Goal: Check status: Check status

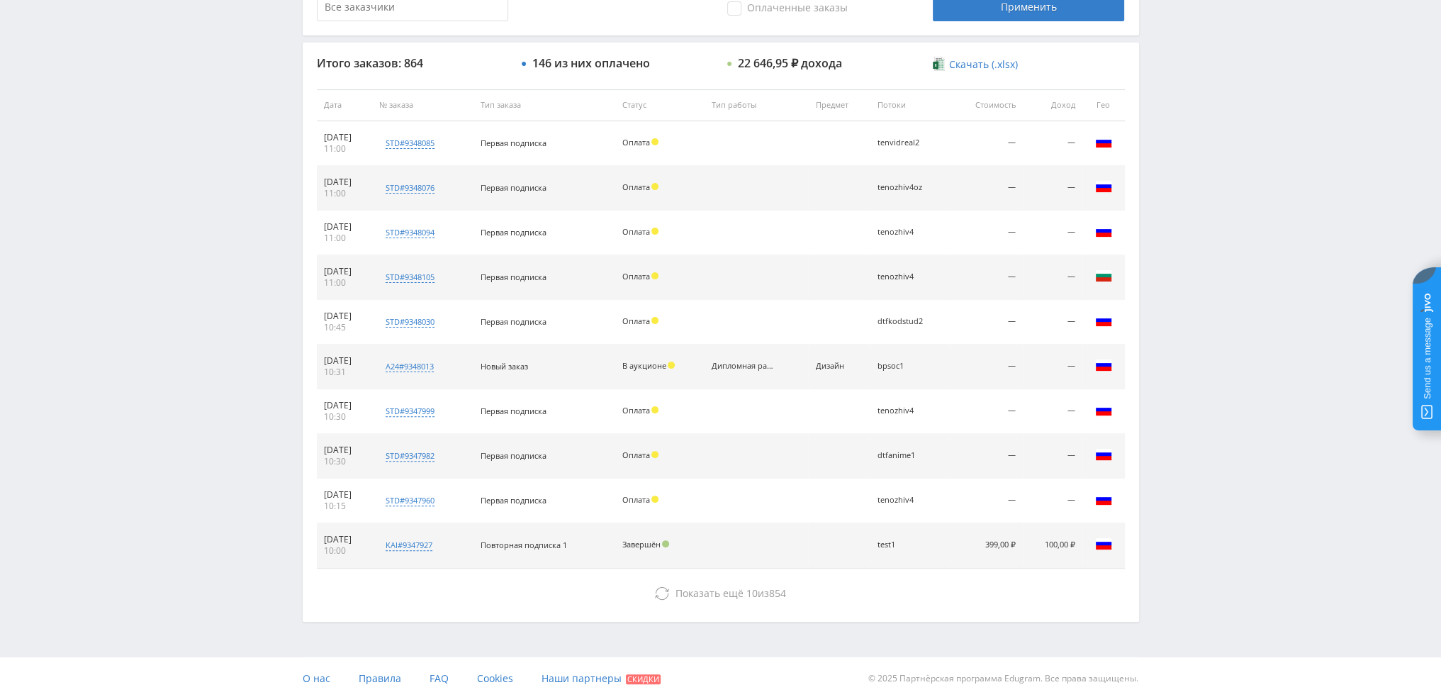
scroll to position [491, 0]
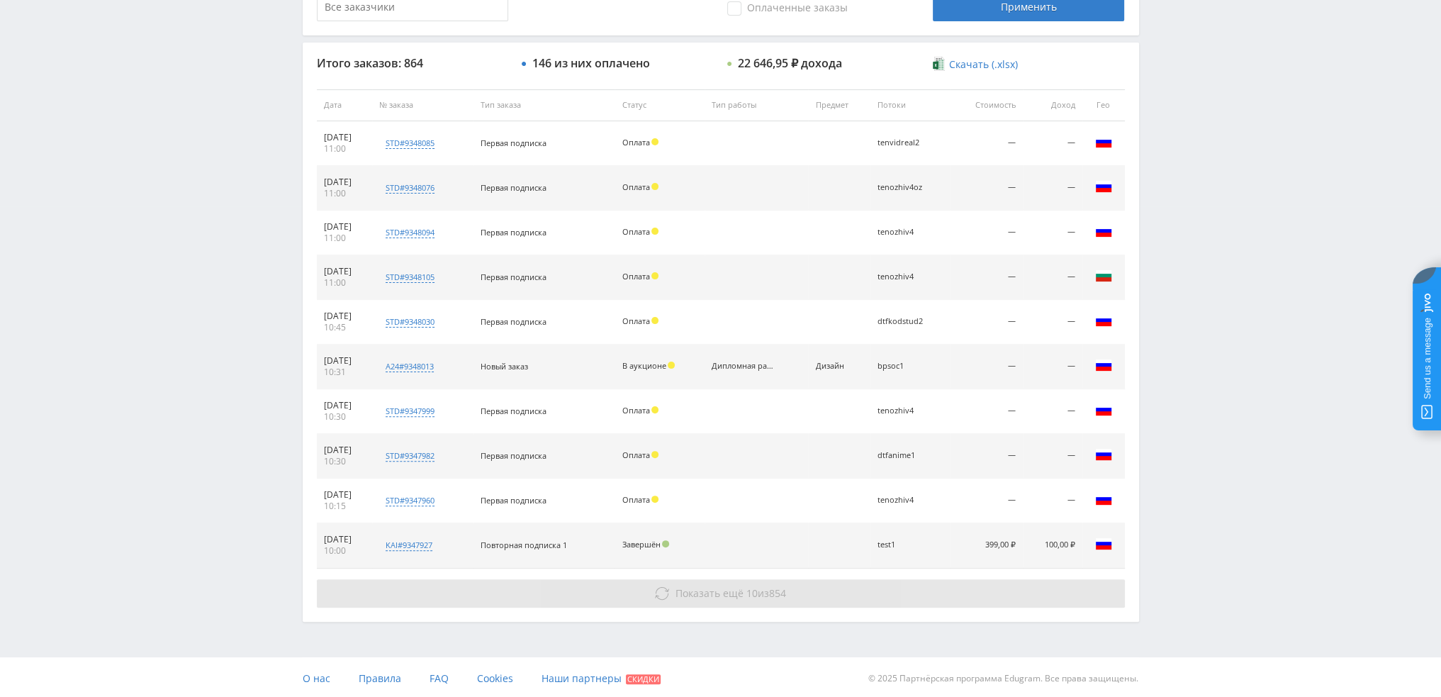
click at [675, 599] on button "Показать ещё 10 из 854" at bounding box center [721, 593] width 808 height 28
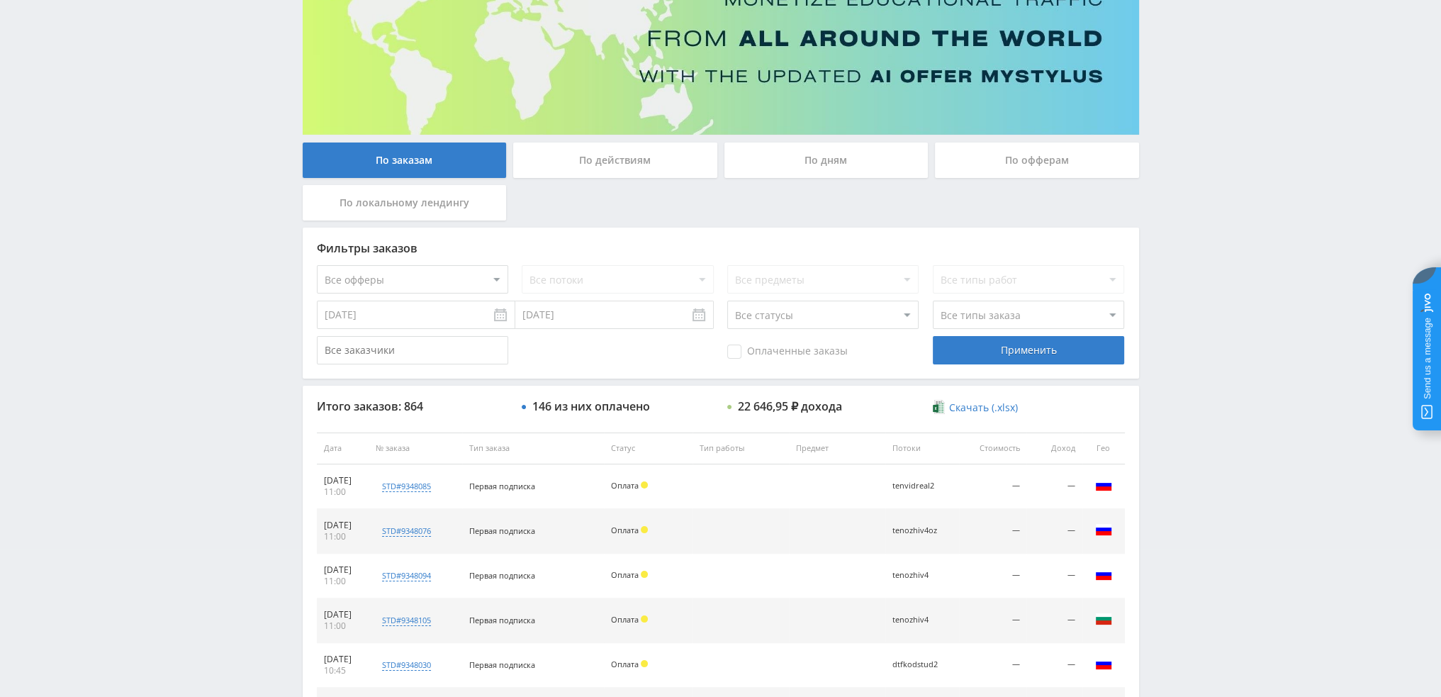
scroll to position [0, 0]
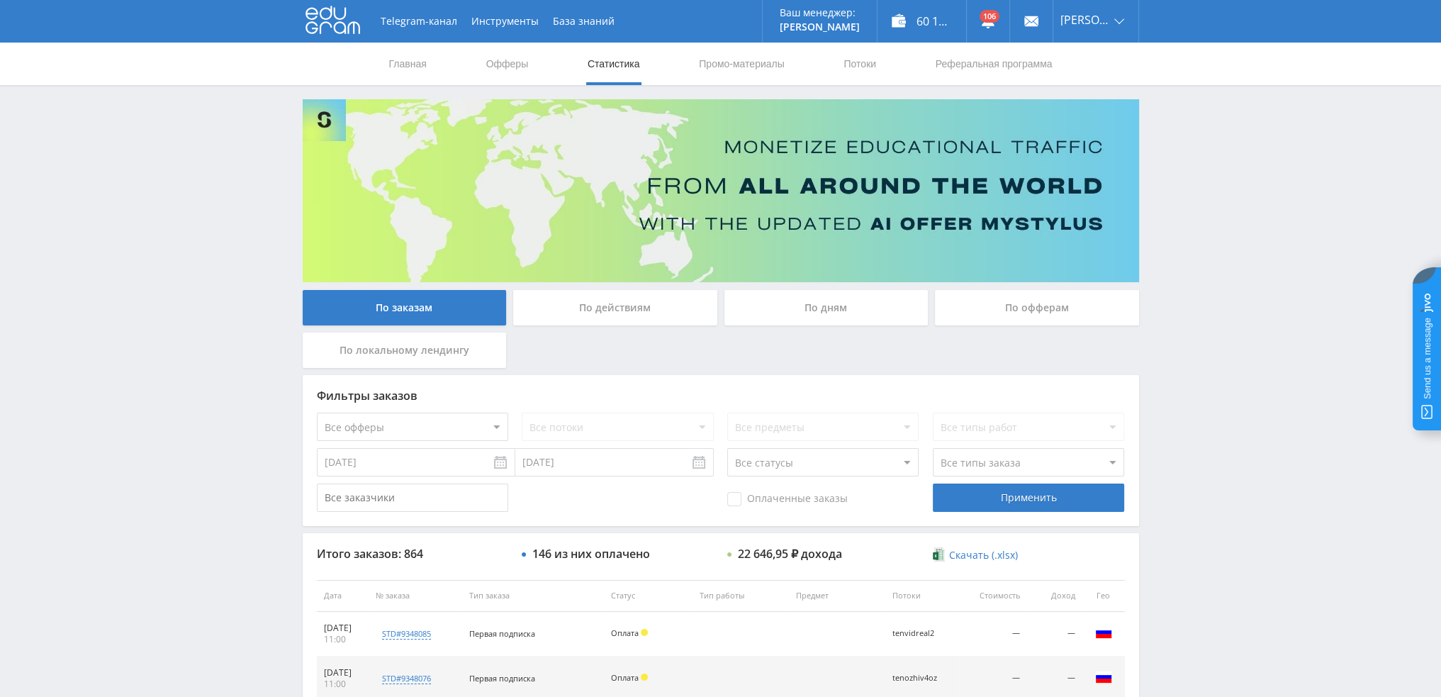
click at [834, 312] on div "По дням" at bounding box center [827, 307] width 204 height 35
click at [0, 0] on input "По дням" at bounding box center [0, 0] width 0 height 0
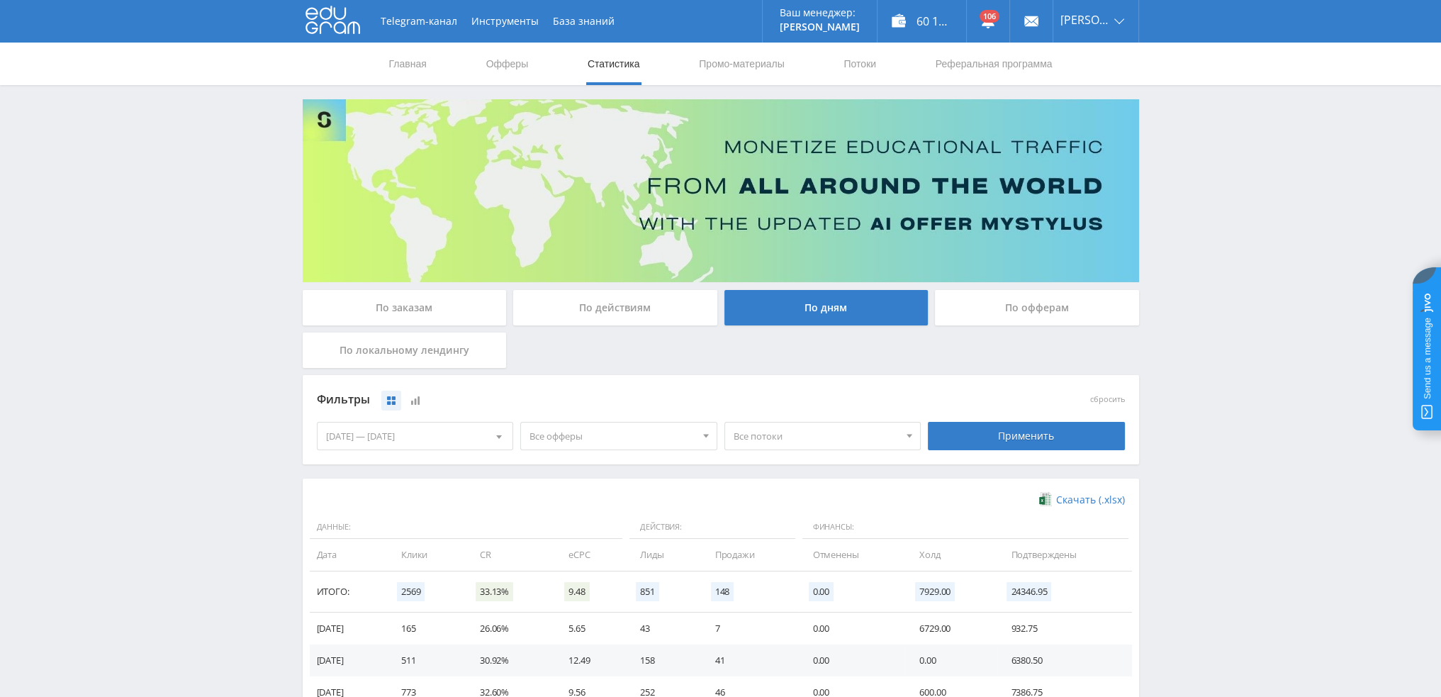
click at [381, 306] on div "По заказам" at bounding box center [405, 307] width 204 height 35
click at [0, 0] on input "По заказам" at bounding box center [0, 0] width 0 height 0
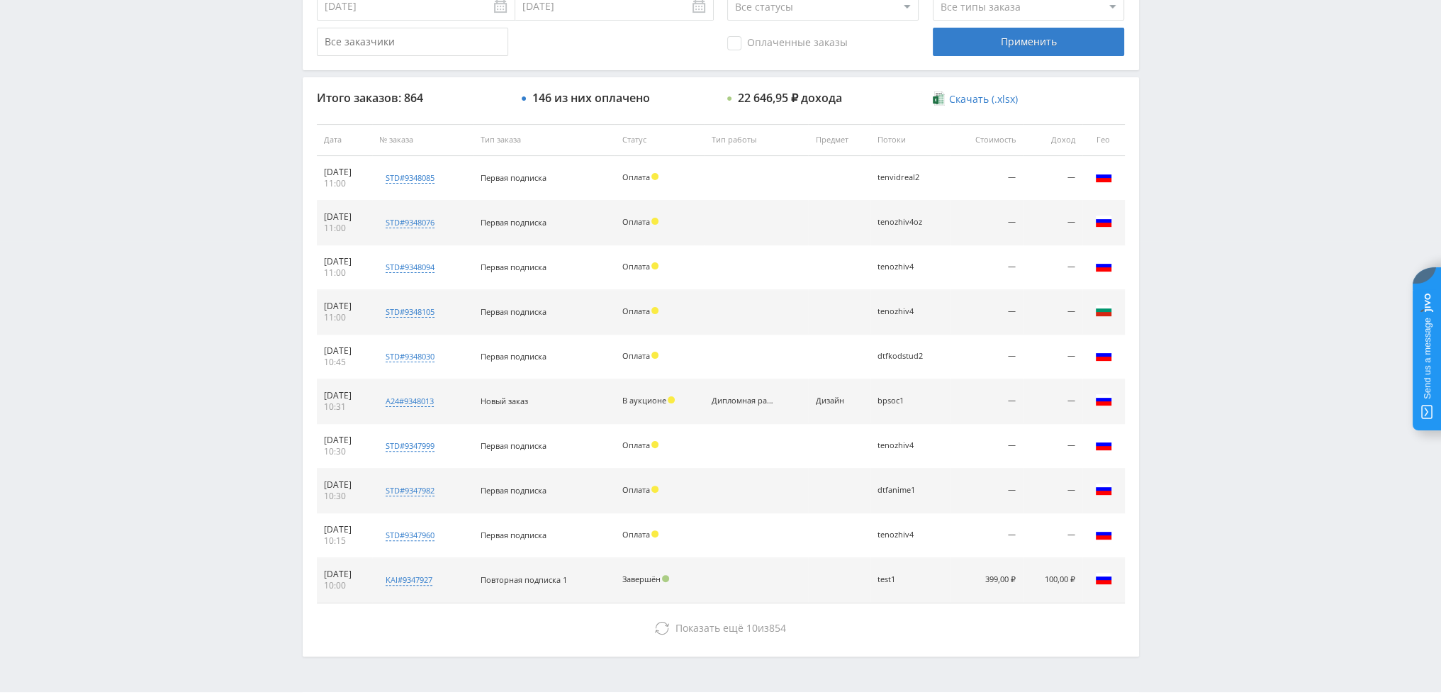
scroll to position [491, 0]
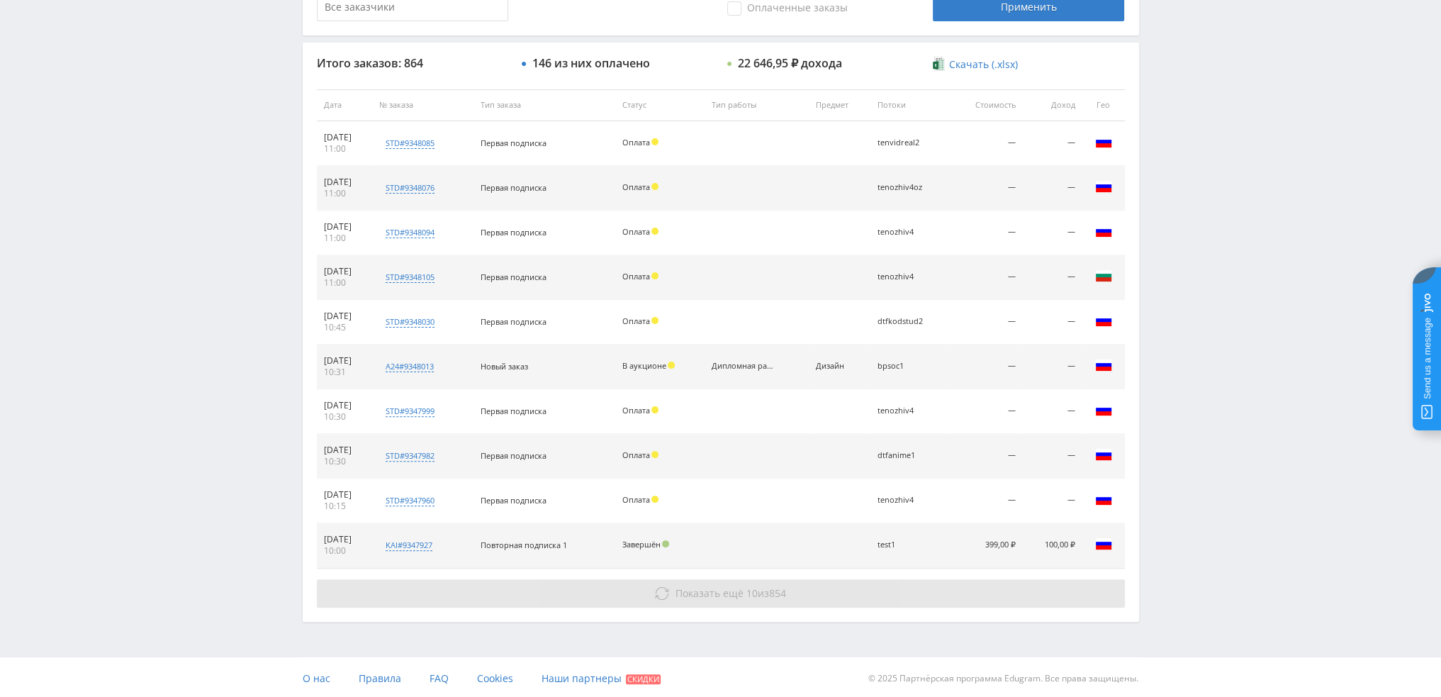
click at [723, 589] on span "Показать ещё" at bounding box center [710, 592] width 68 height 13
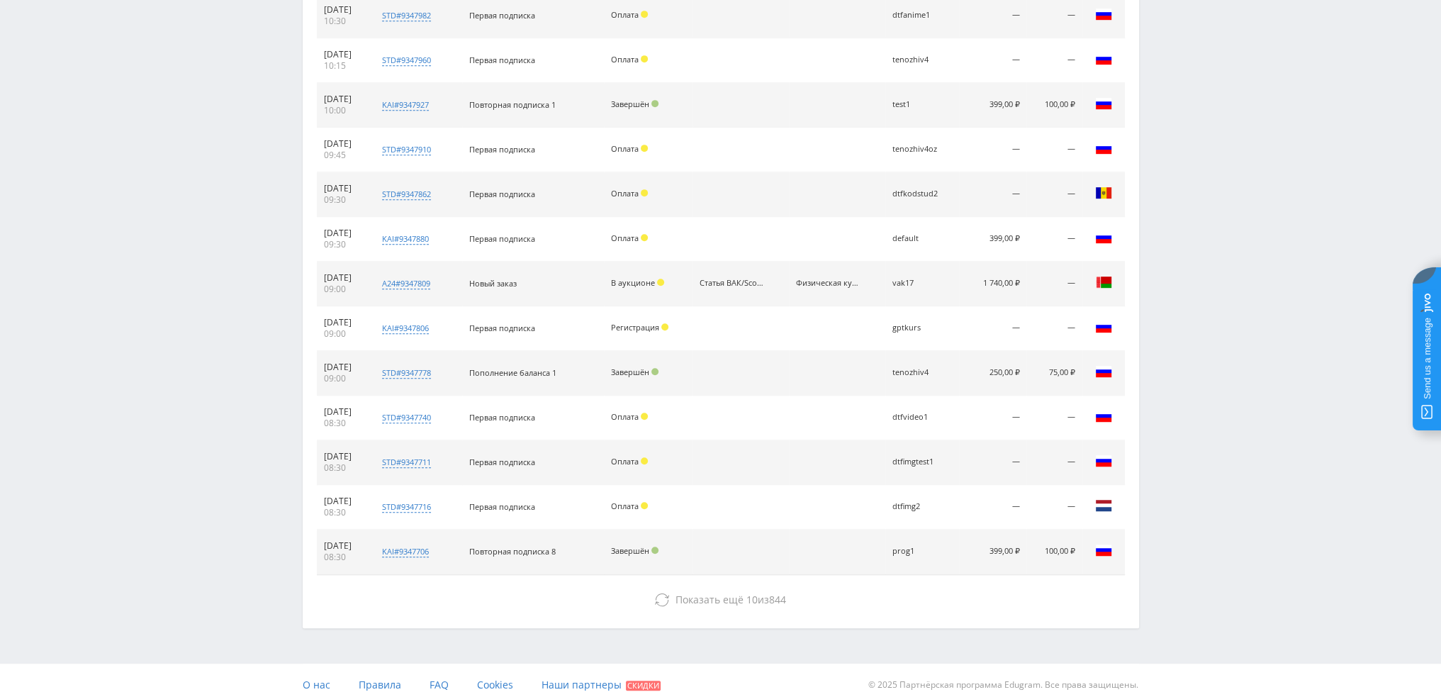
scroll to position [936, 0]
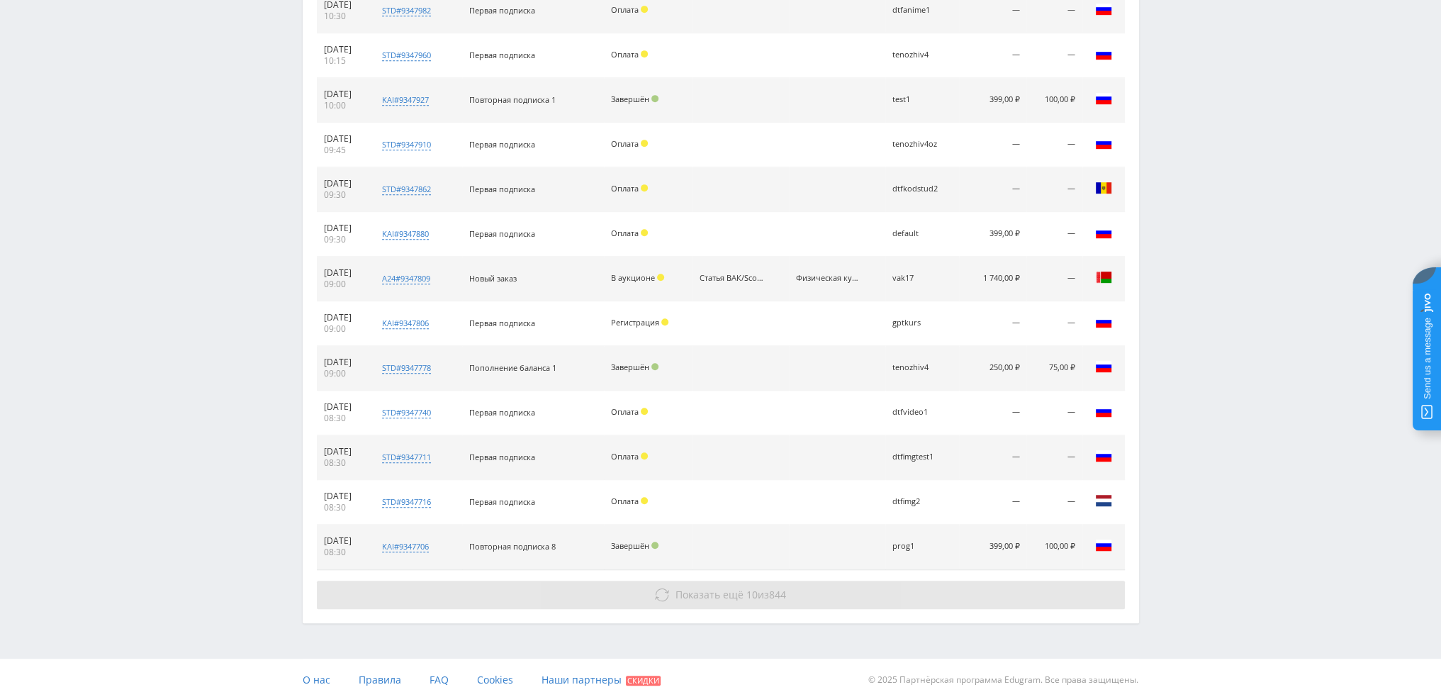
click at [725, 583] on button "Показать ещё 10 из 844" at bounding box center [721, 595] width 808 height 28
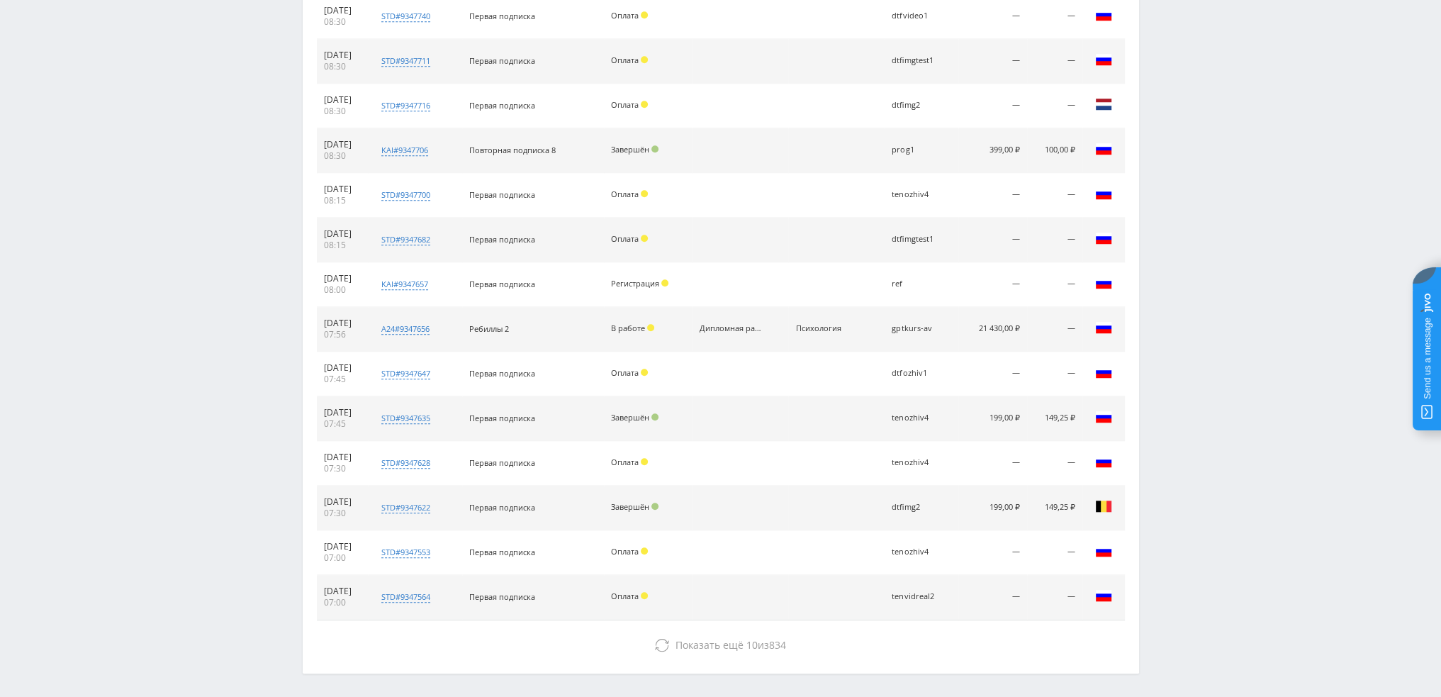
scroll to position [1381, 0]
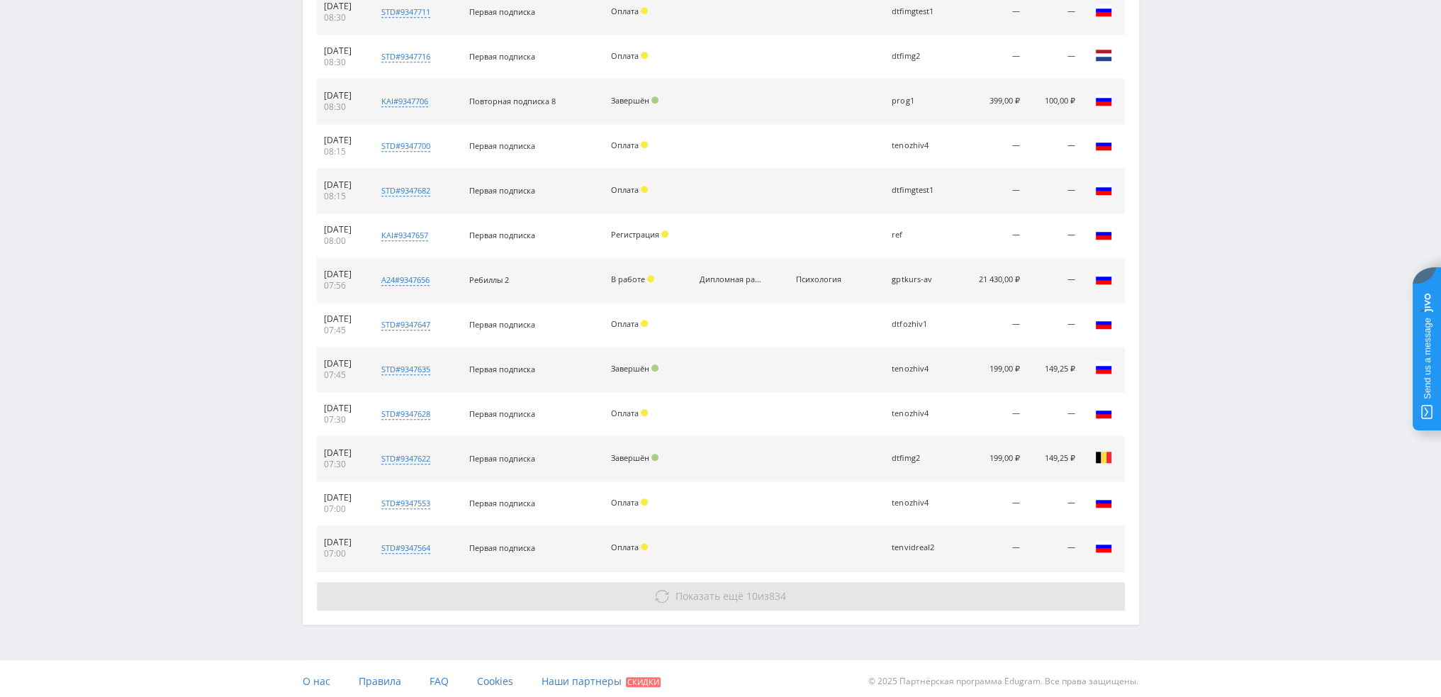
click at [724, 592] on span "Показать ещё" at bounding box center [710, 595] width 68 height 13
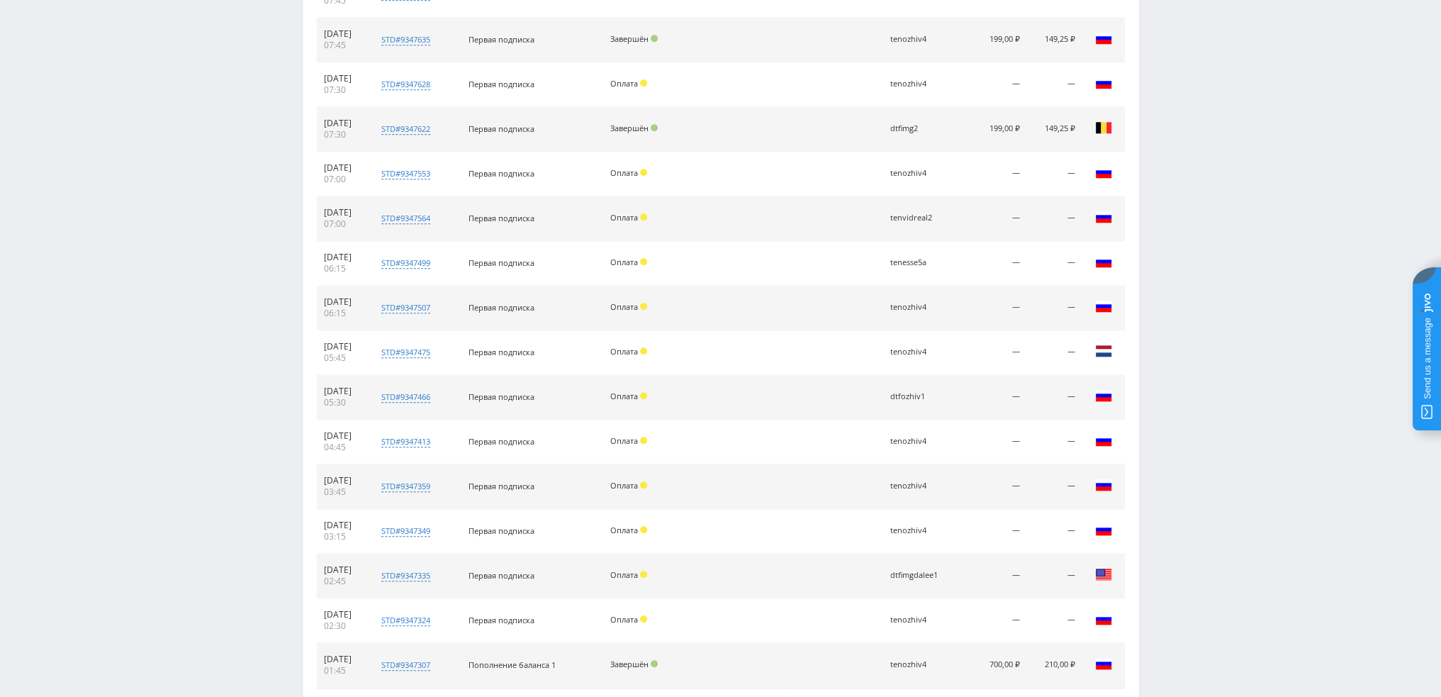
scroll to position [1826, 0]
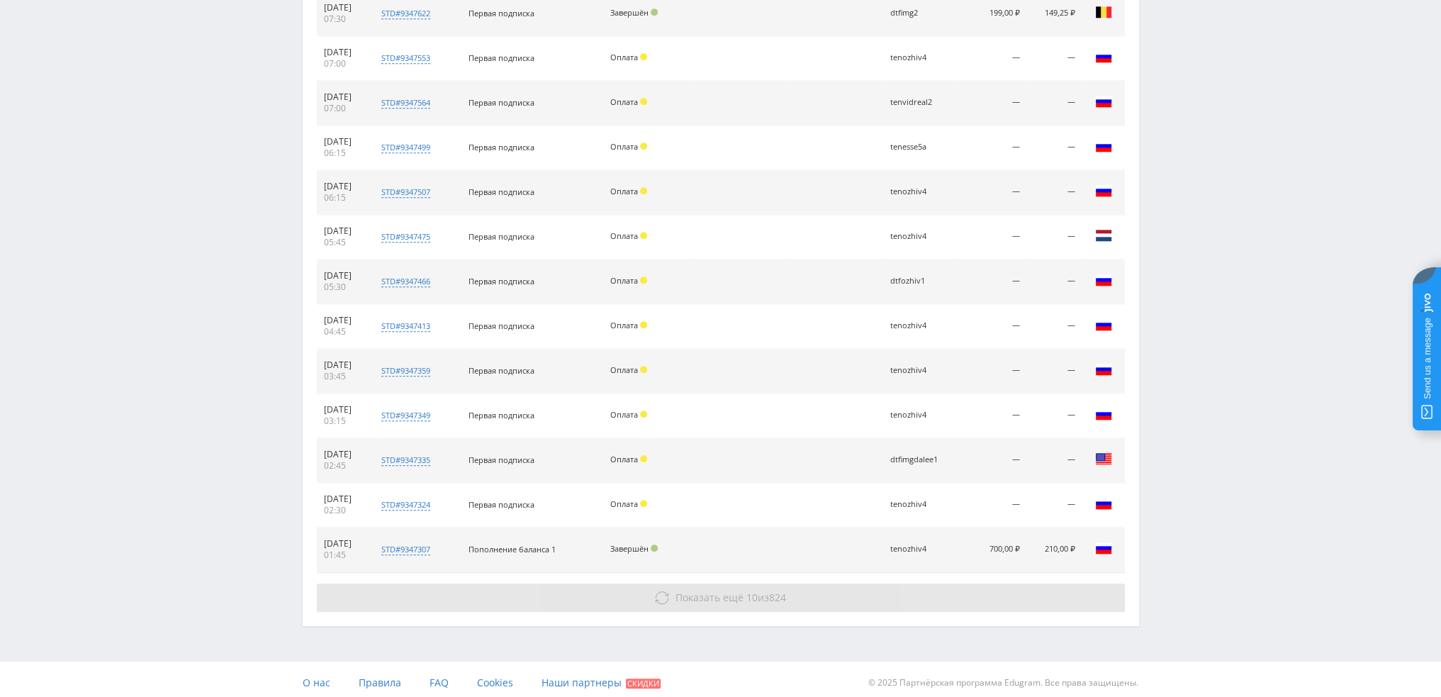
click at [761, 593] on span "Показать ещё 10 из 824" at bounding box center [731, 597] width 111 height 13
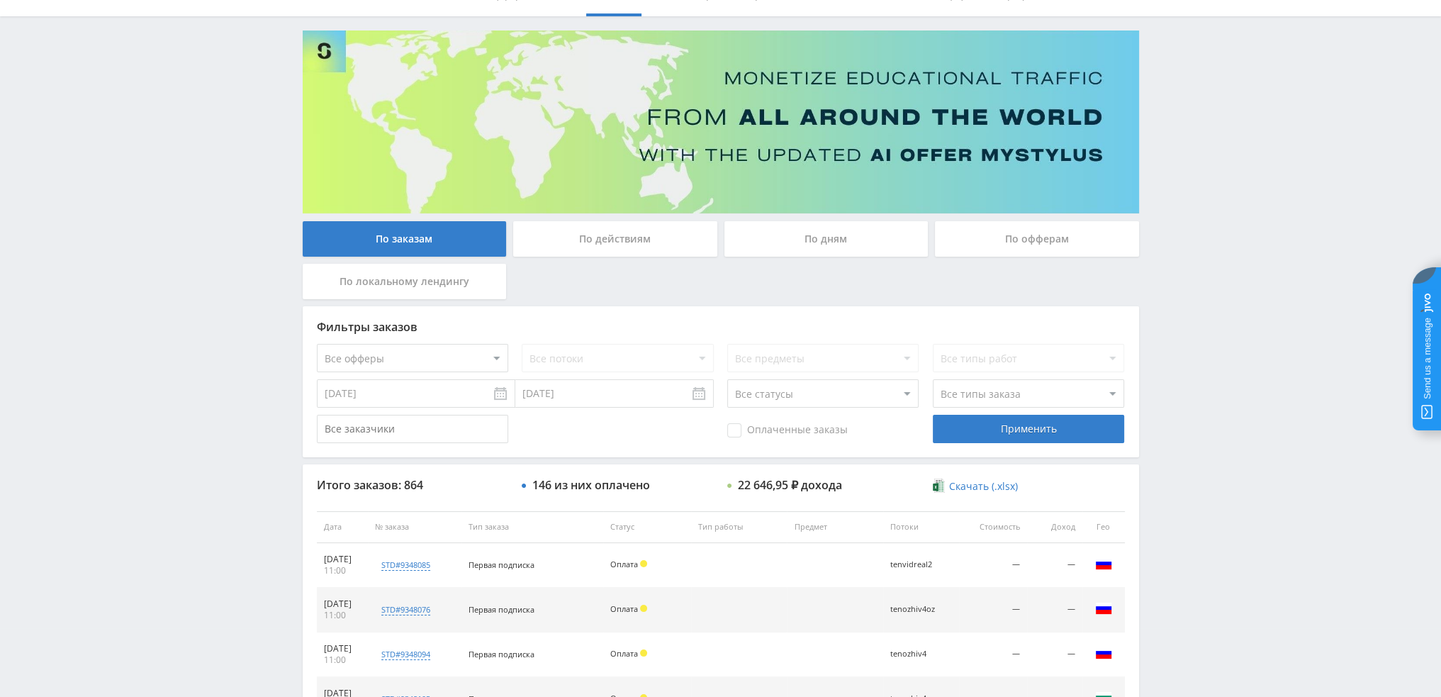
scroll to position [0, 0]
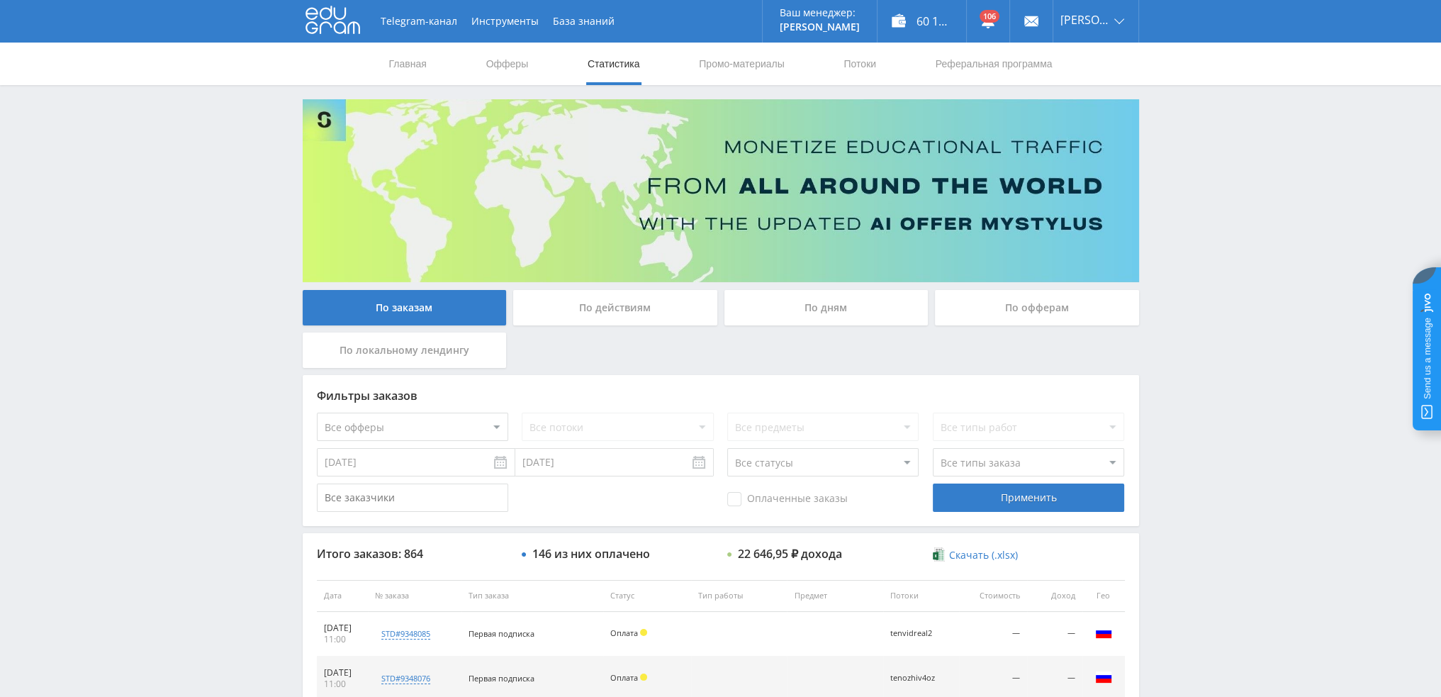
click at [818, 310] on div "По дням" at bounding box center [827, 307] width 204 height 35
click at [0, 0] on input "По дням" at bounding box center [0, 0] width 0 height 0
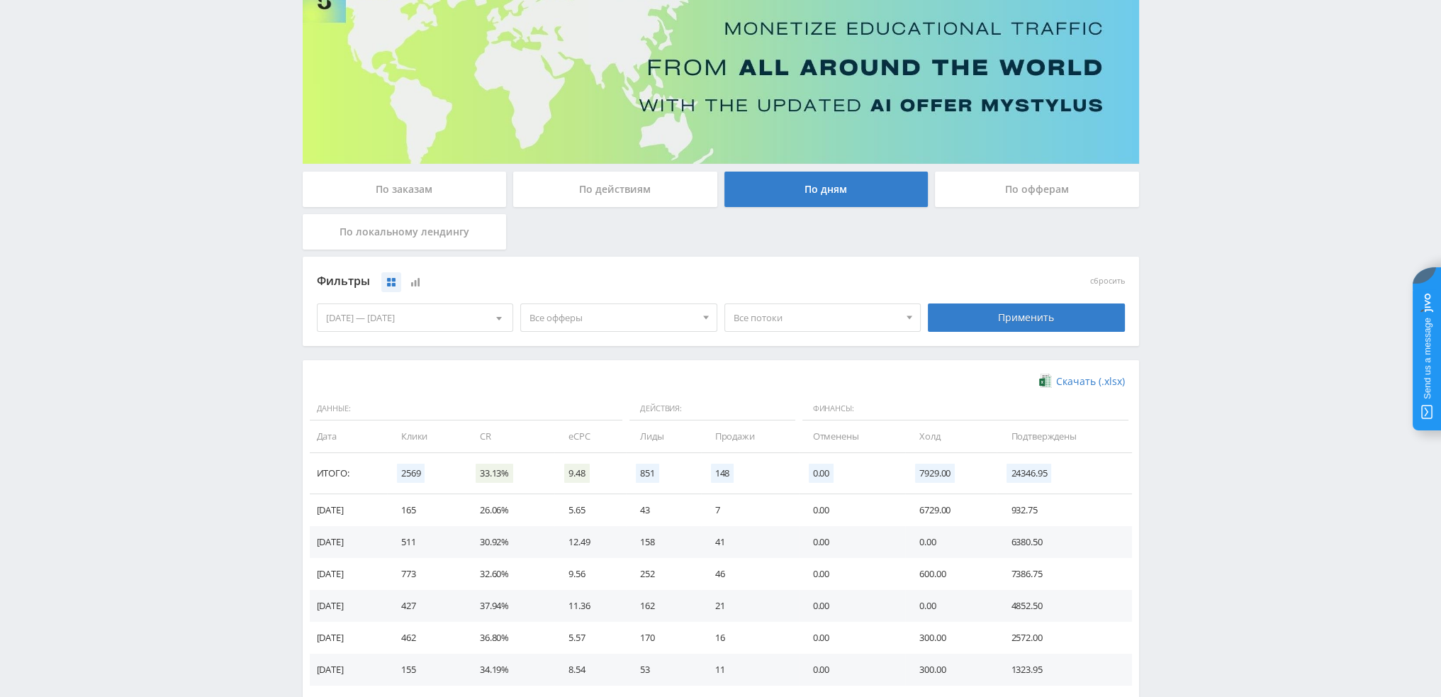
scroll to position [142, 0]
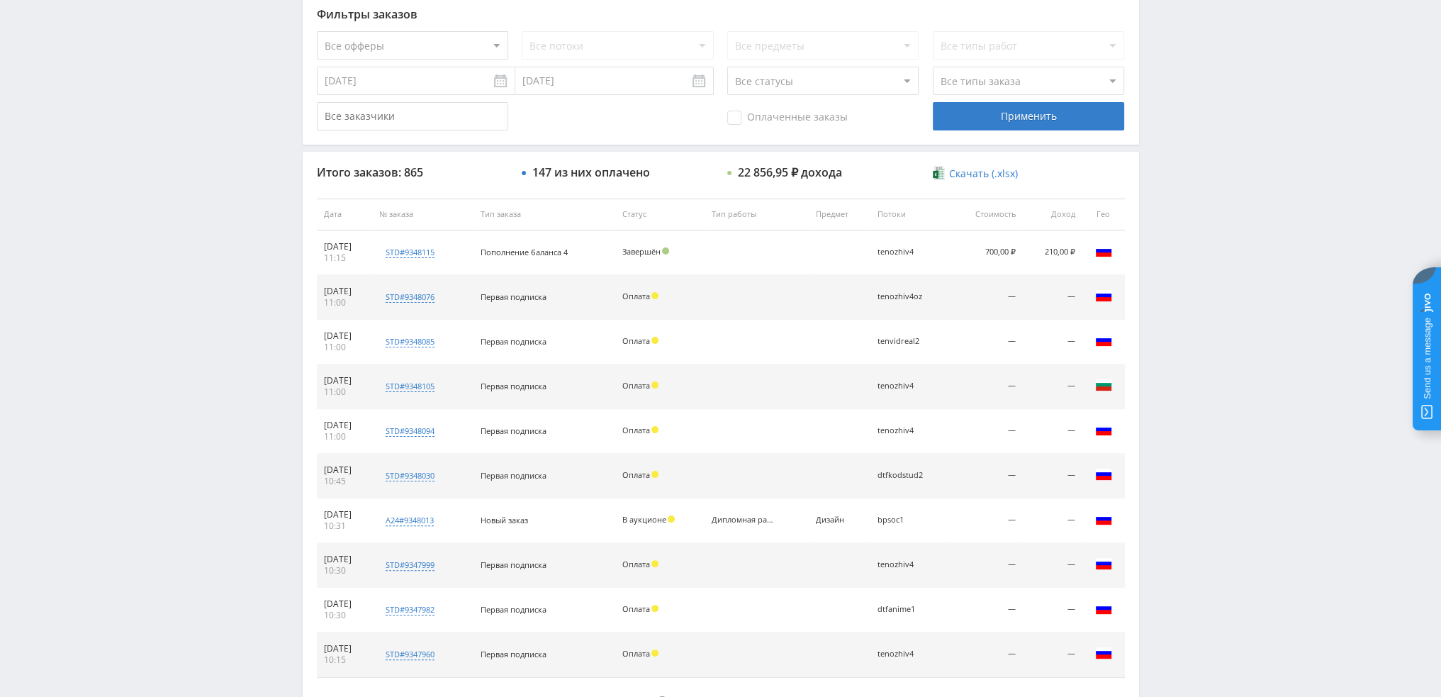
scroll to position [65, 0]
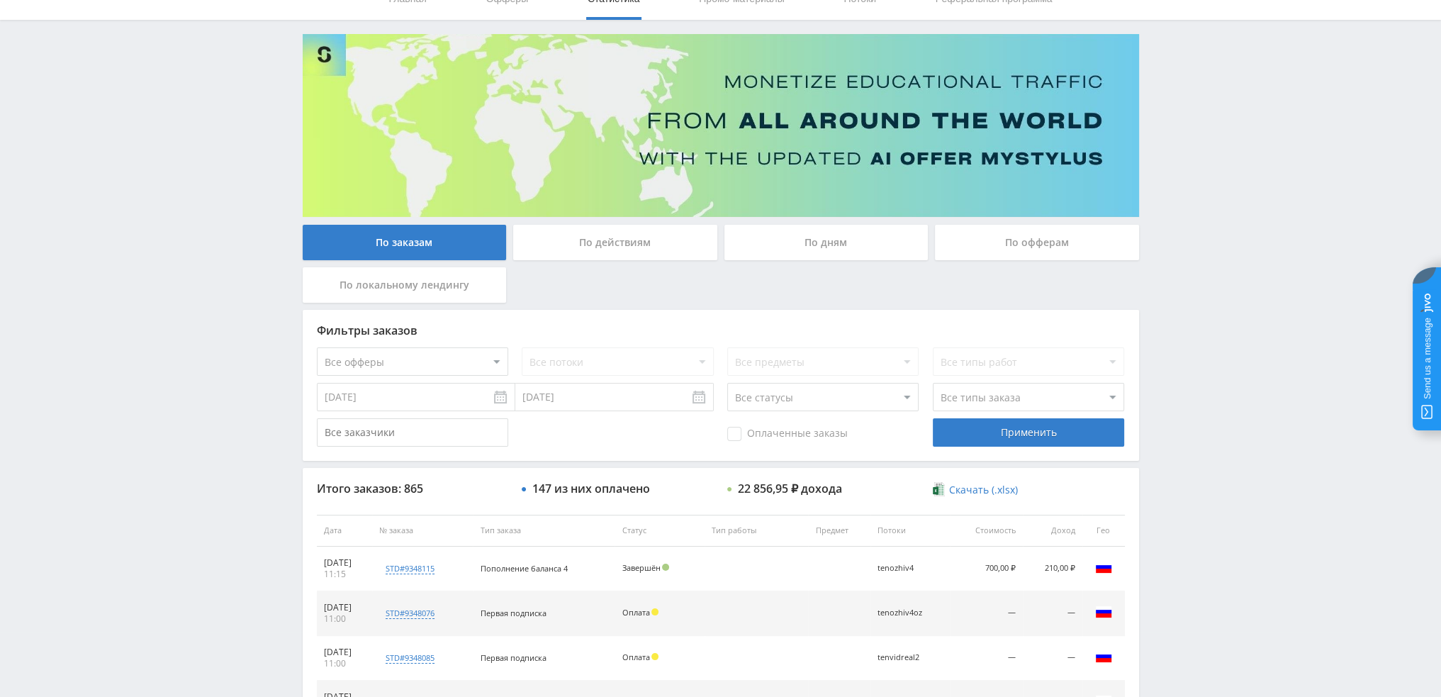
click at [822, 265] on div "По дням" at bounding box center [826, 246] width 211 height 43
click at [825, 252] on div "По дням" at bounding box center [827, 242] width 204 height 35
click at [0, 0] on input "По дням" at bounding box center [0, 0] width 0 height 0
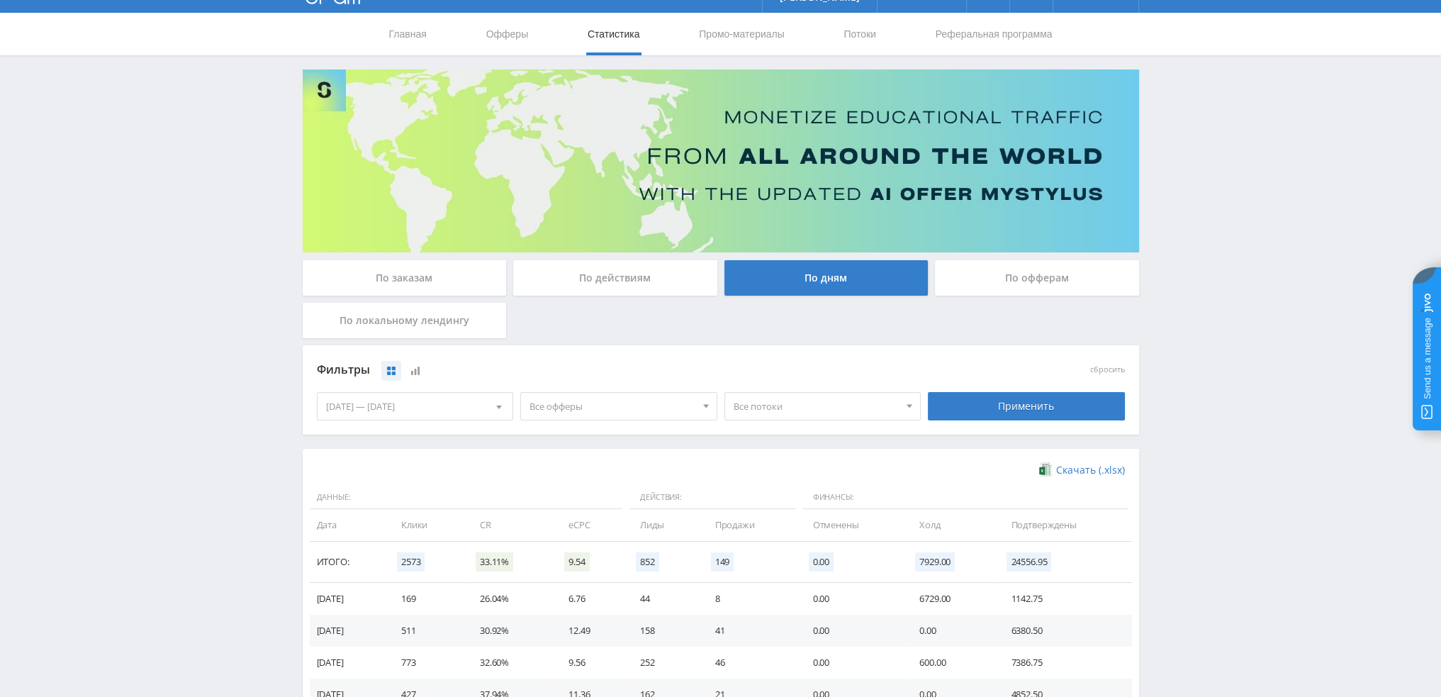
scroll to position [0, 0]
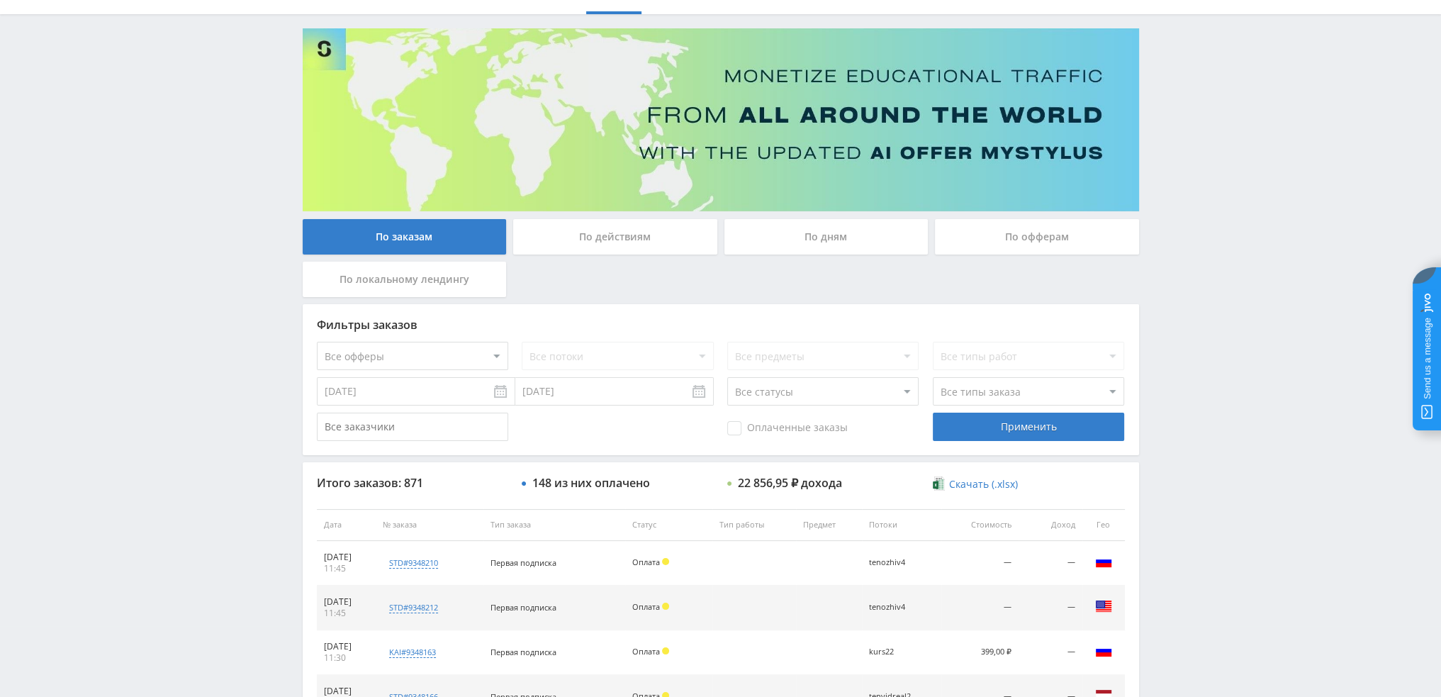
scroll to position [71, 0]
click at [808, 250] on div "По дням" at bounding box center [827, 236] width 204 height 35
click at [0, 0] on input "По дням" at bounding box center [0, 0] width 0 height 0
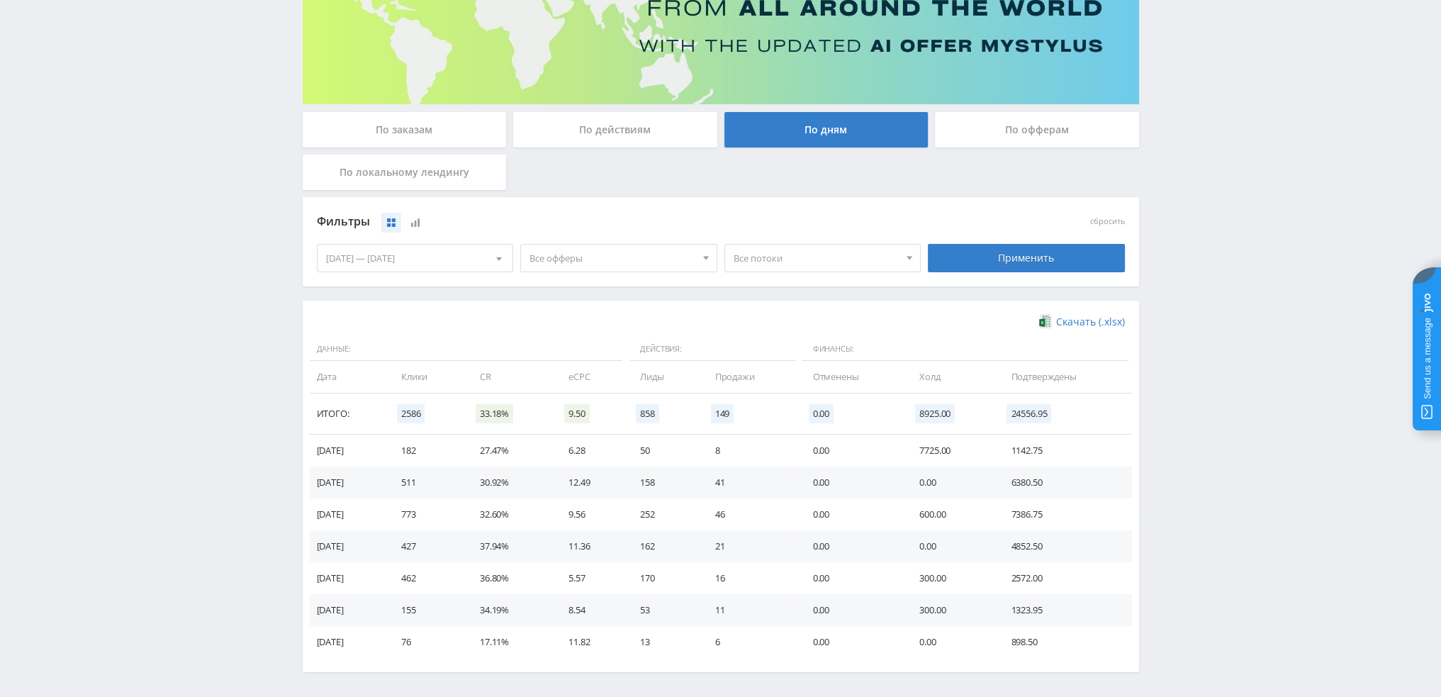
scroll to position [230, 0]
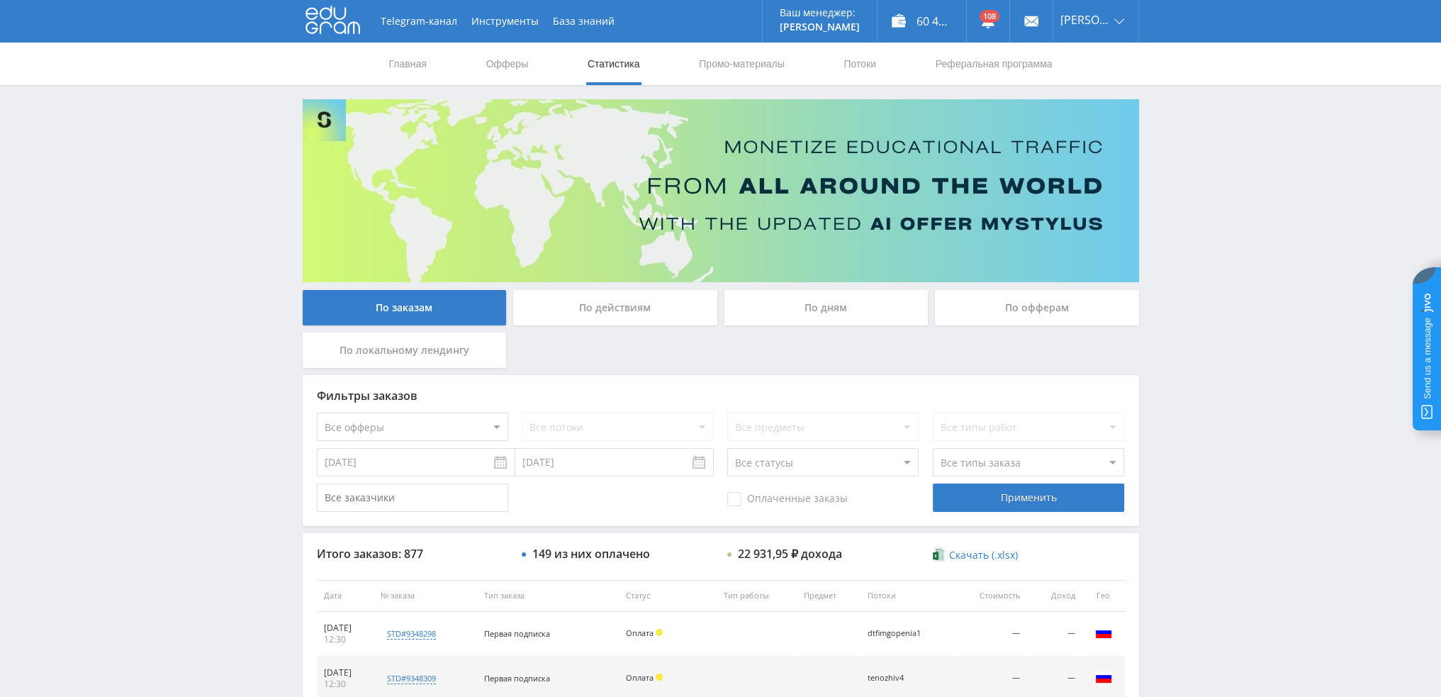
click at [839, 303] on div "По дням" at bounding box center [827, 307] width 204 height 35
click at [0, 0] on input "По дням" at bounding box center [0, 0] width 0 height 0
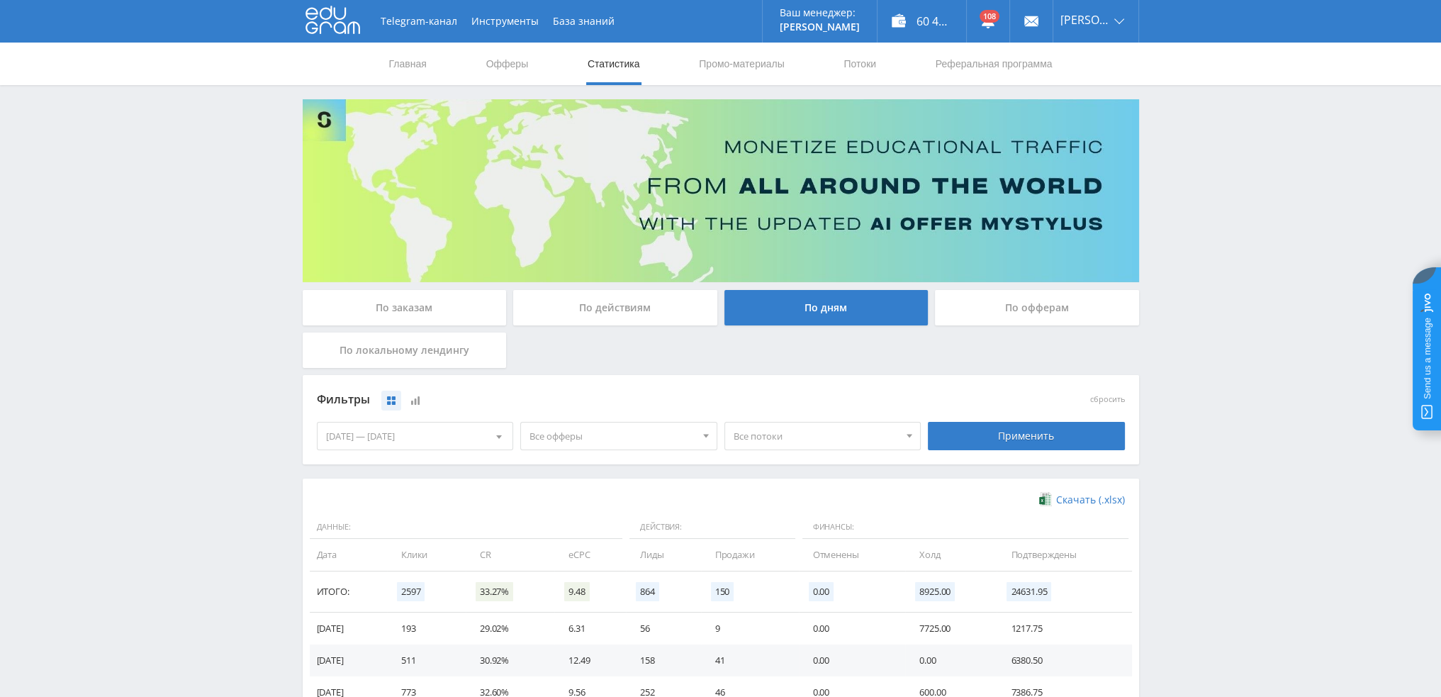
click at [763, 439] on span "Все потоки" at bounding box center [817, 436] width 166 height 27
click at [636, 442] on span "Все офферы" at bounding box center [613, 436] width 166 height 27
click at [579, 581] on button "Study AI (RevShare)" at bounding box center [619, 584] width 196 height 20
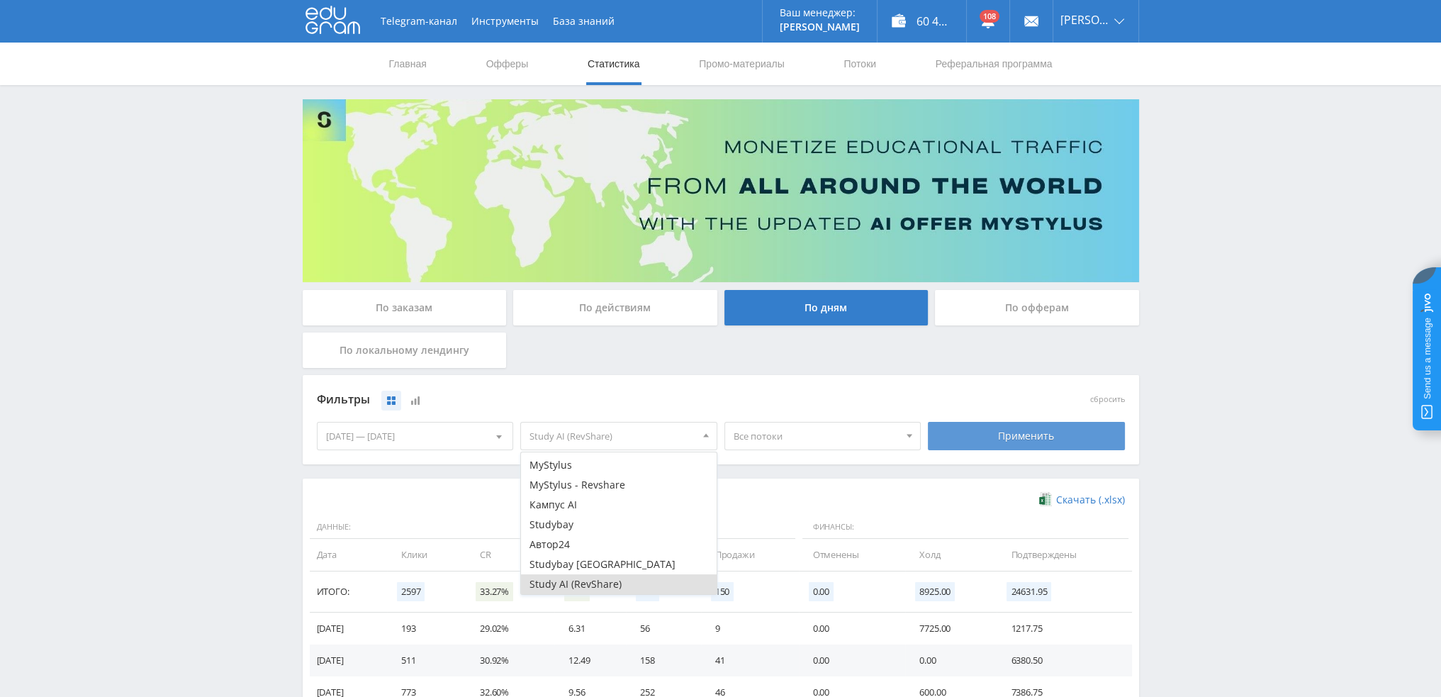
click at [1033, 427] on div "Применить" at bounding box center [1026, 436] width 197 height 28
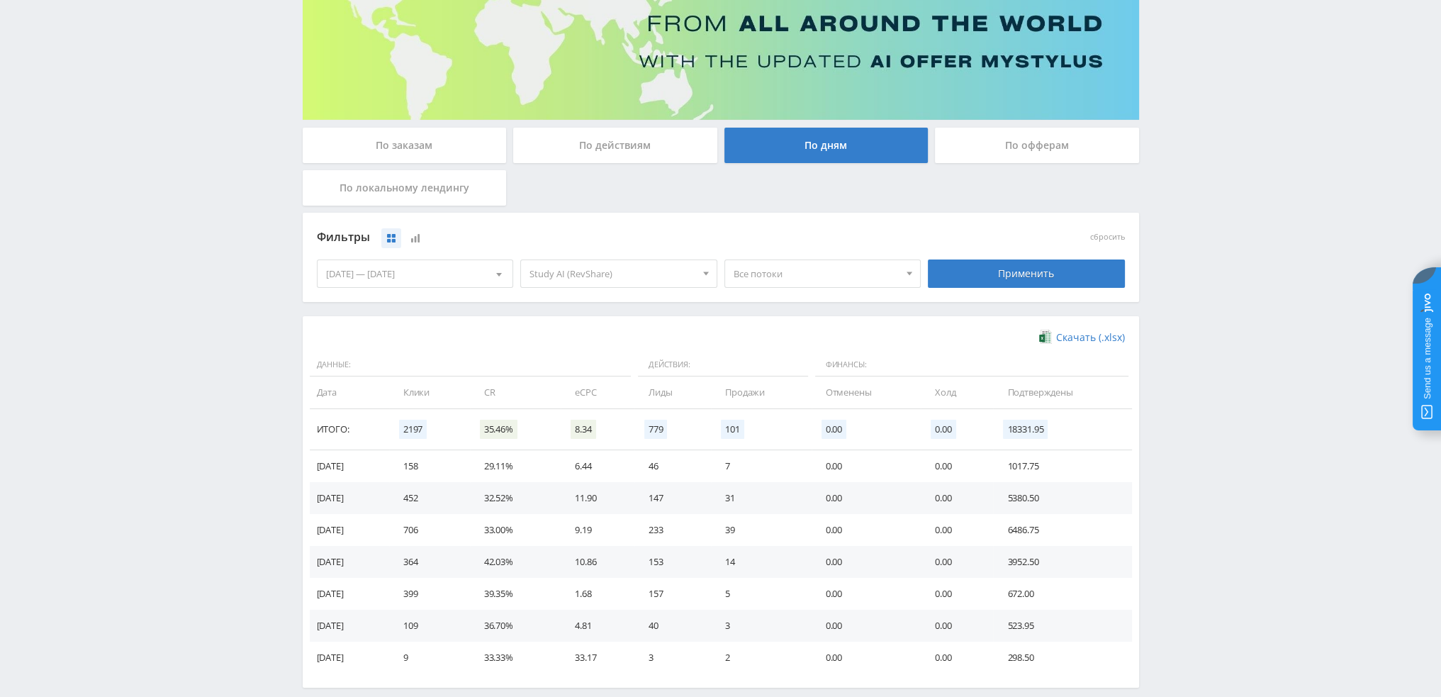
scroll to position [230, 0]
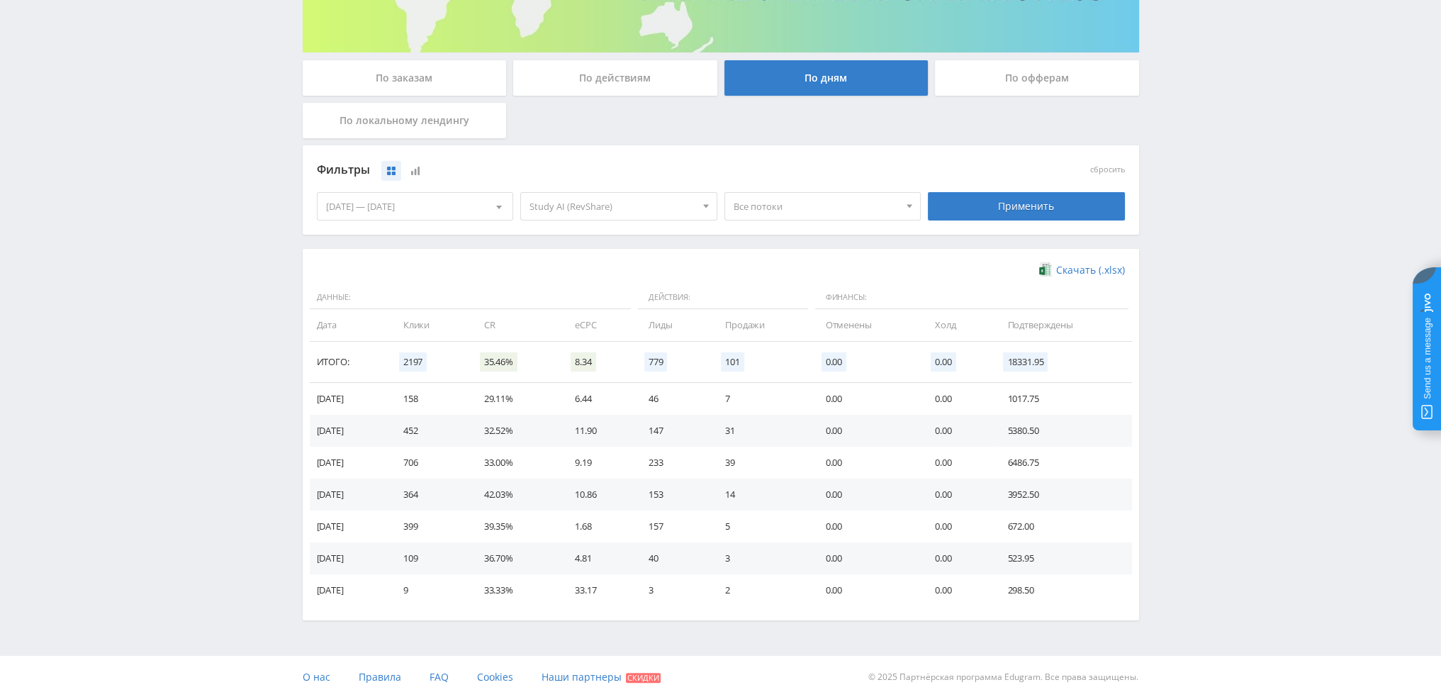
click at [777, 211] on span "Все потоки" at bounding box center [817, 206] width 166 height 27
click at [788, 343] on button "tenozhiv4" at bounding box center [823, 338] width 196 height 20
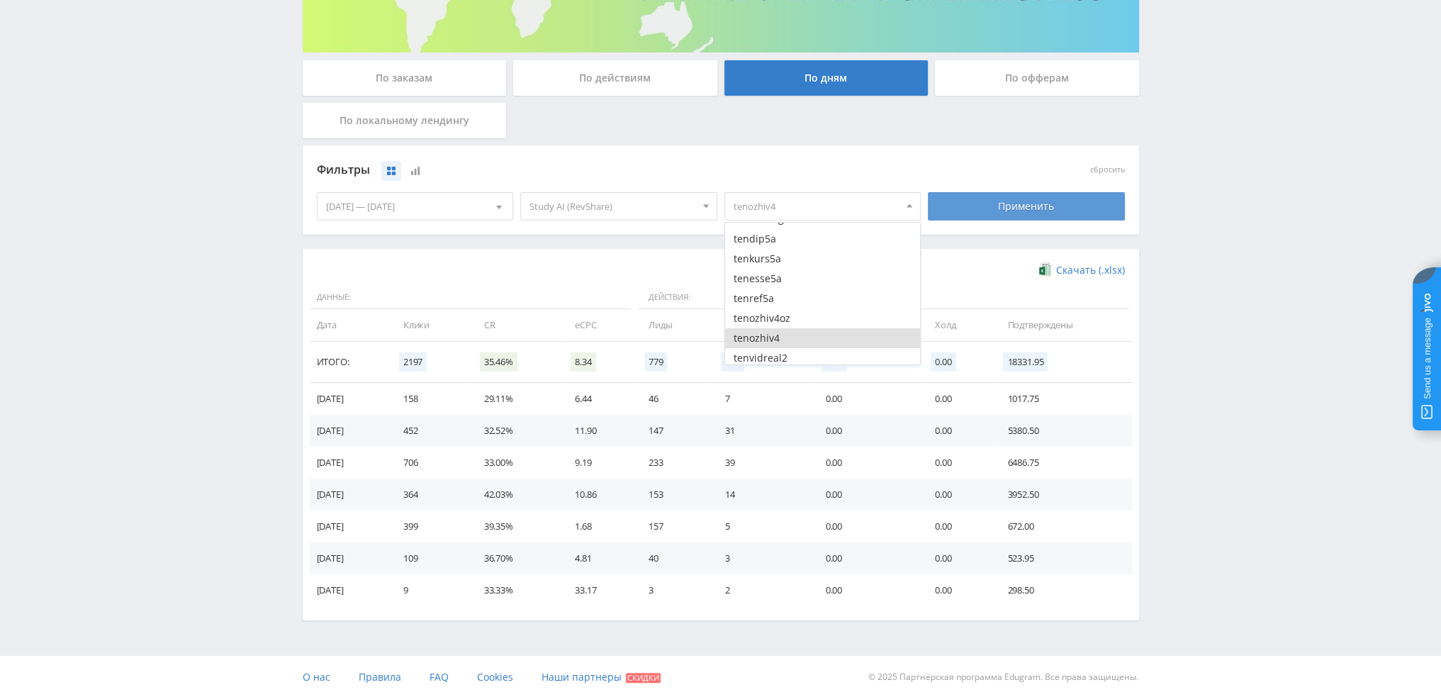
click at [1037, 209] on div "Применить" at bounding box center [1026, 206] width 197 height 28
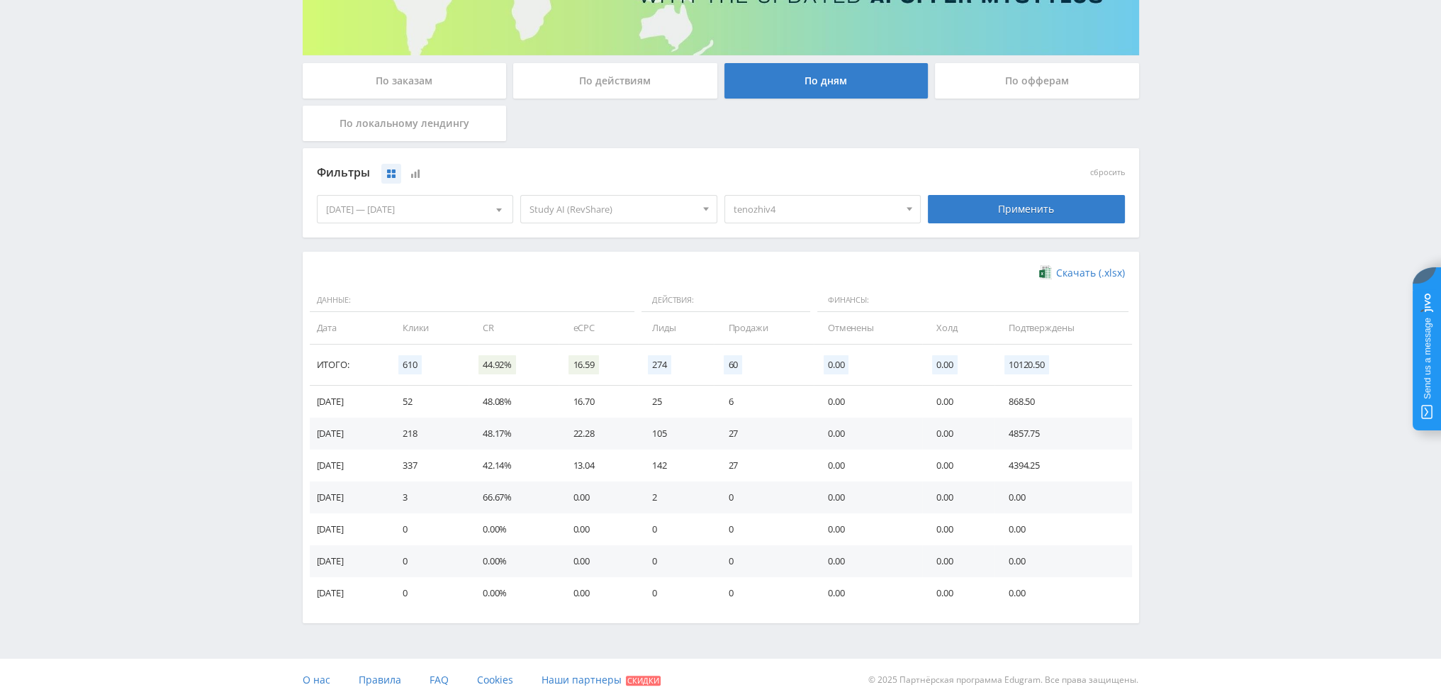
scroll to position [230, 0]
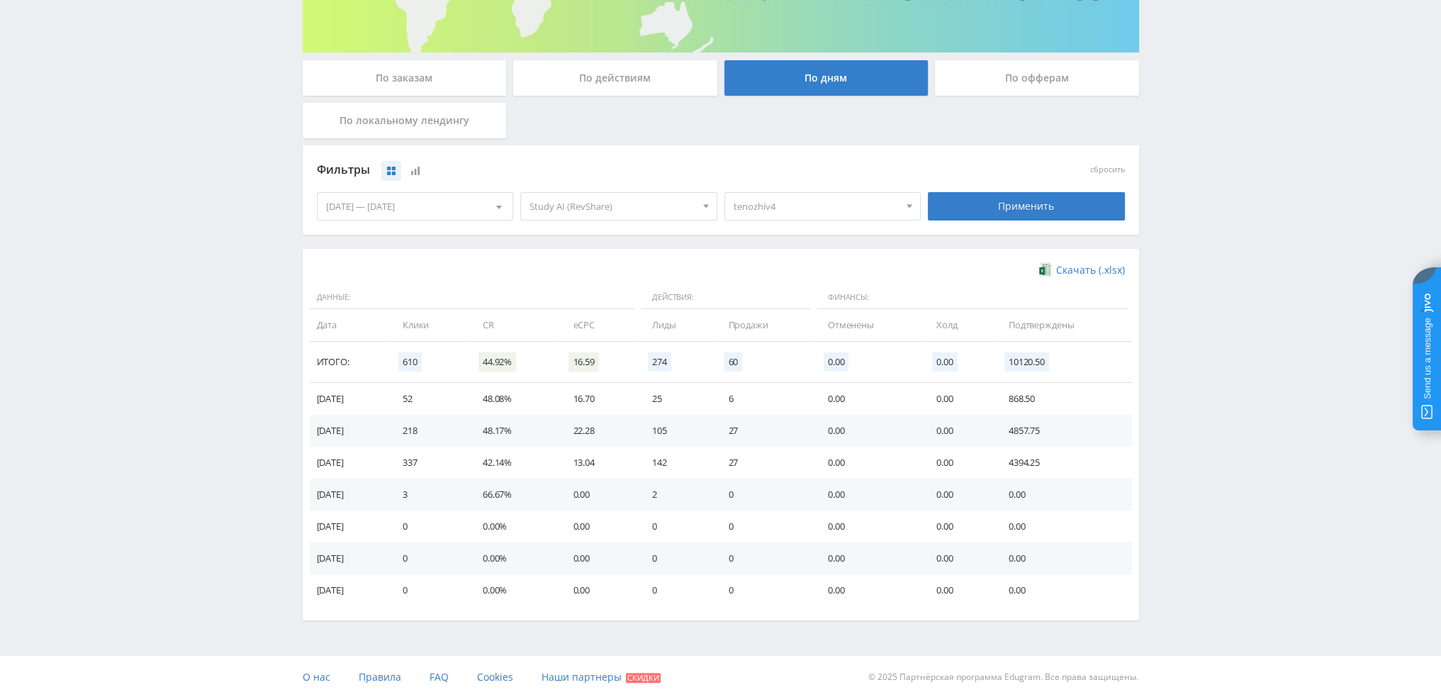
click at [813, 208] on span "tenozhiv4" at bounding box center [817, 206] width 166 height 27
click at [786, 267] on button "tenozhiv4" at bounding box center [823, 267] width 196 height 20
click at [792, 264] on button "dtfvideo1" at bounding box center [823, 265] width 196 height 20
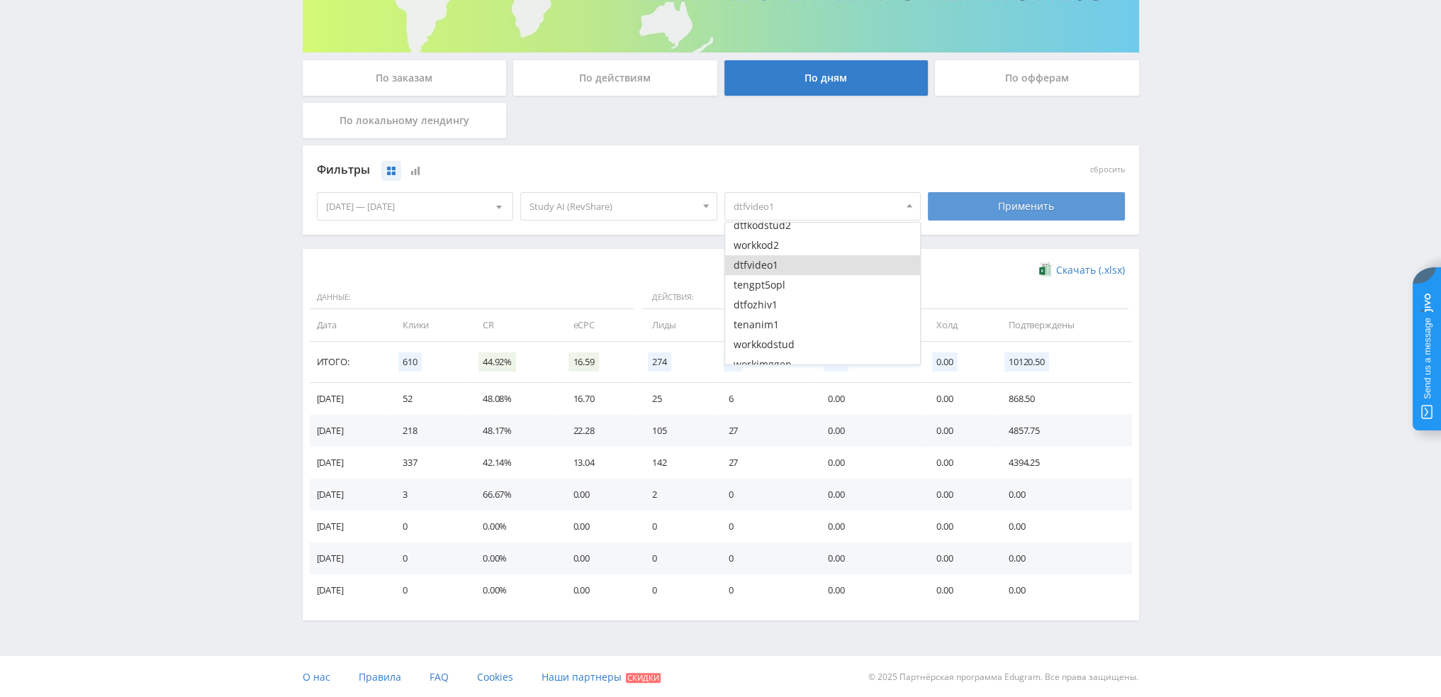
click at [998, 218] on div "Применить" at bounding box center [1026, 206] width 197 height 28
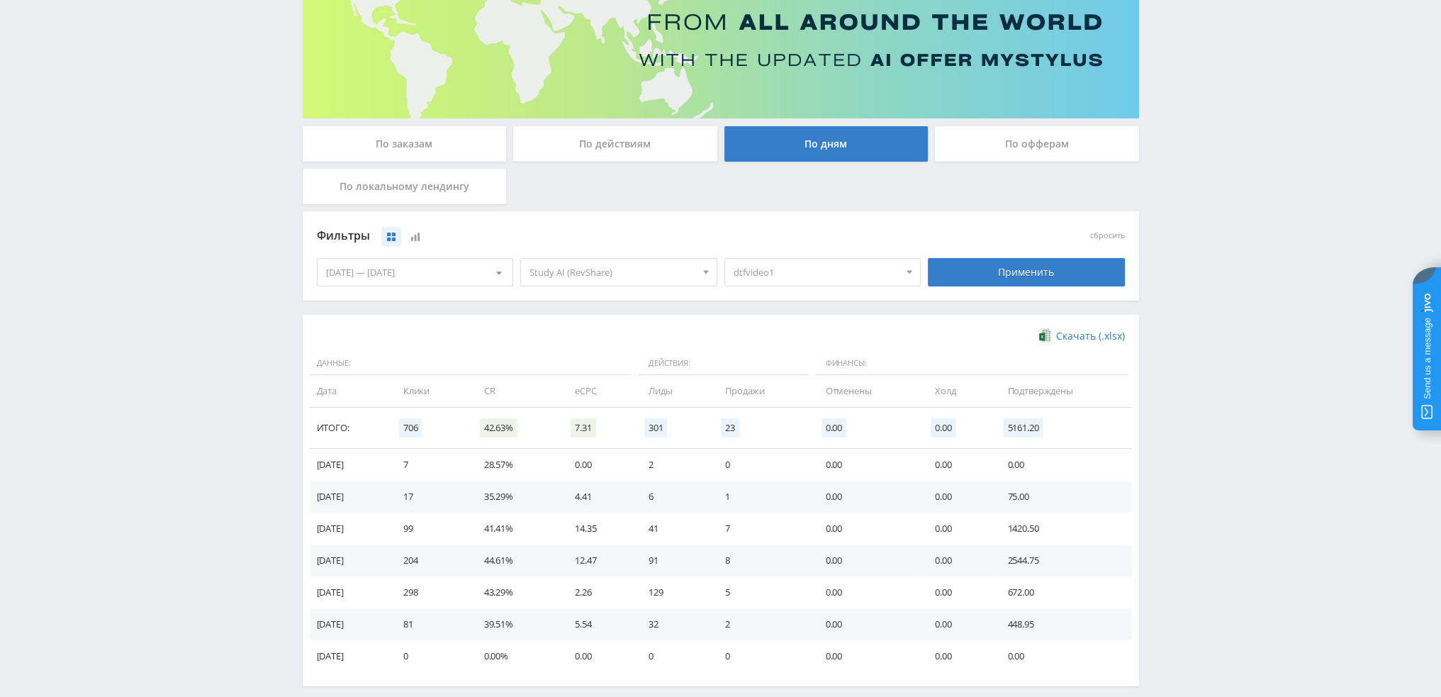
scroll to position [159, 0]
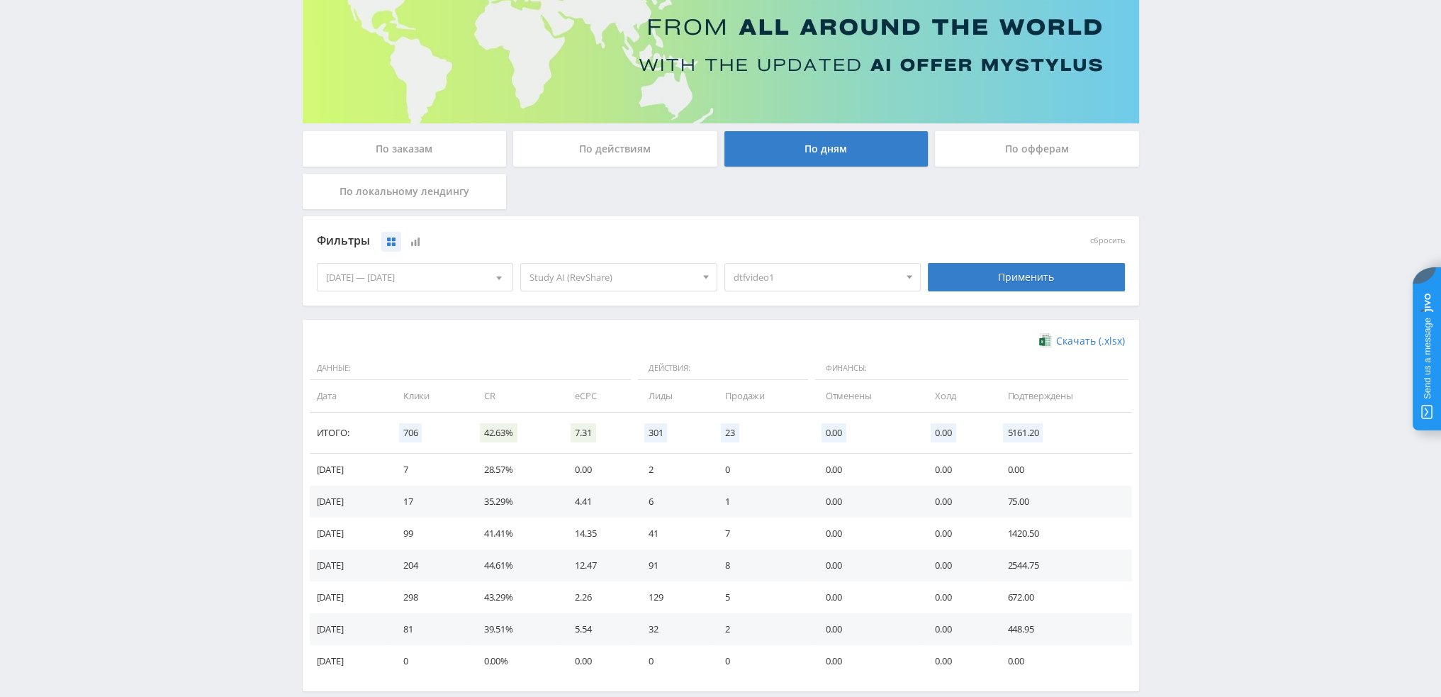
click at [759, 274] on span "dtfvideo1" at bounding box center [817, 277] width 166 height 27
click at [791, 338] on button "dtfvideo1" at bounding box center [823, 336] width 196 height 20
click at [800, 342] on button "tenozhiv4" at bounding box center [823, 338] width 196 height 20
click at [845, 321] on button "tenozhiv4oz" at bounding box center [823, 318] width 196 height 20
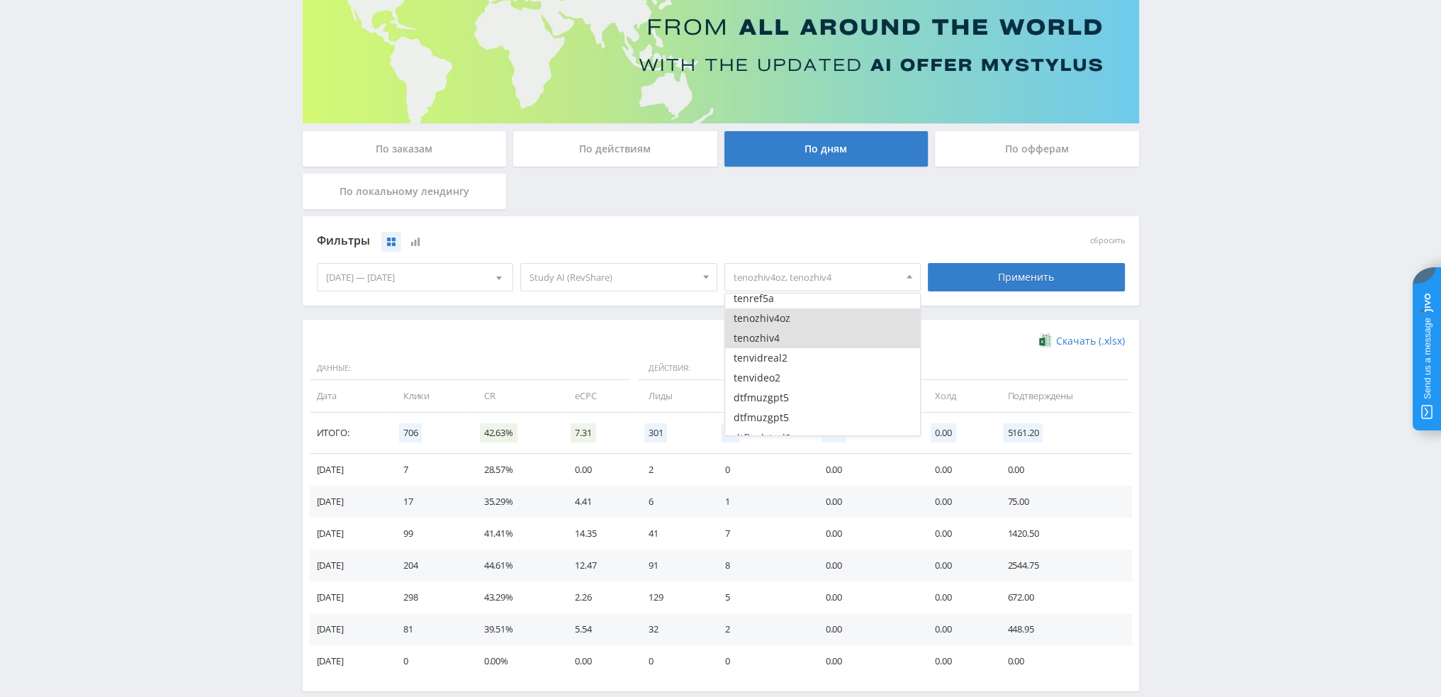
click at [836, 339] on button "tenozhiv4" at bounding box center [823, 338] width 196 height 20
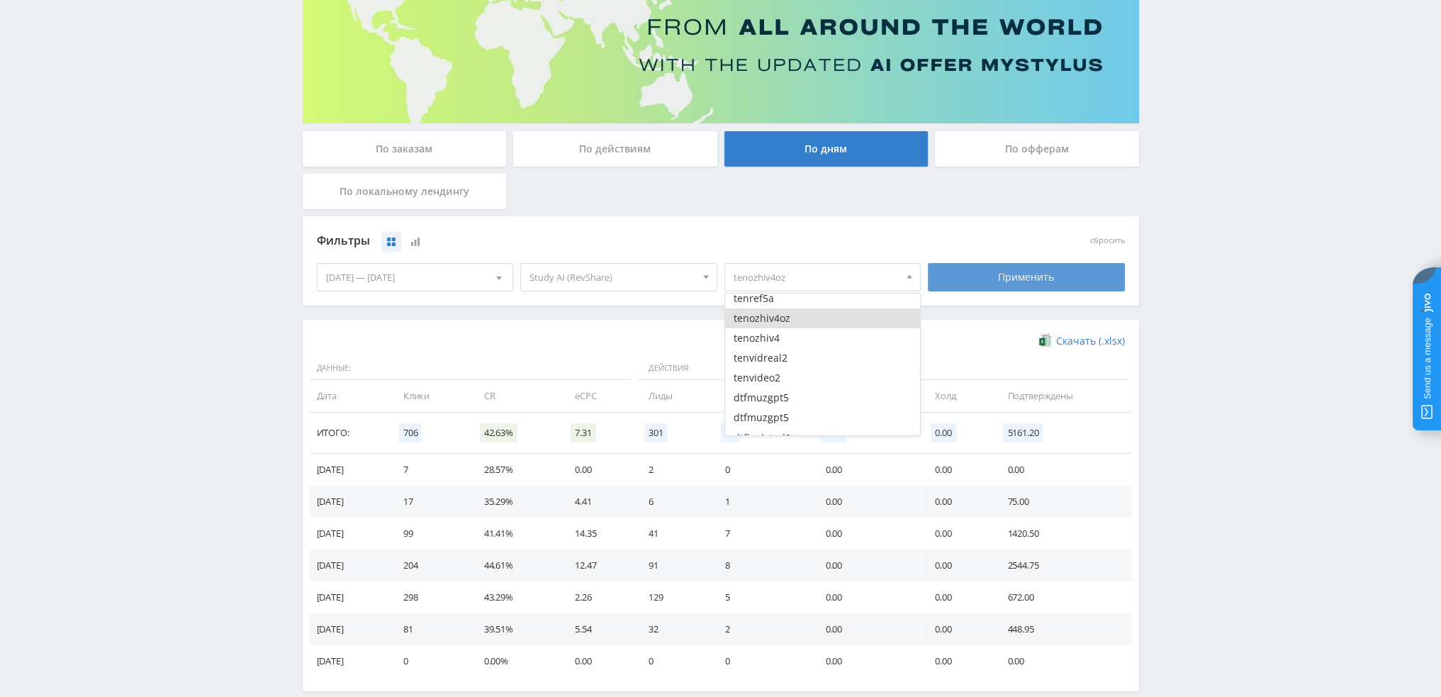
click at [1012, 274] on div "Применить" at bounding box center [1026, 277] width 197 height 28
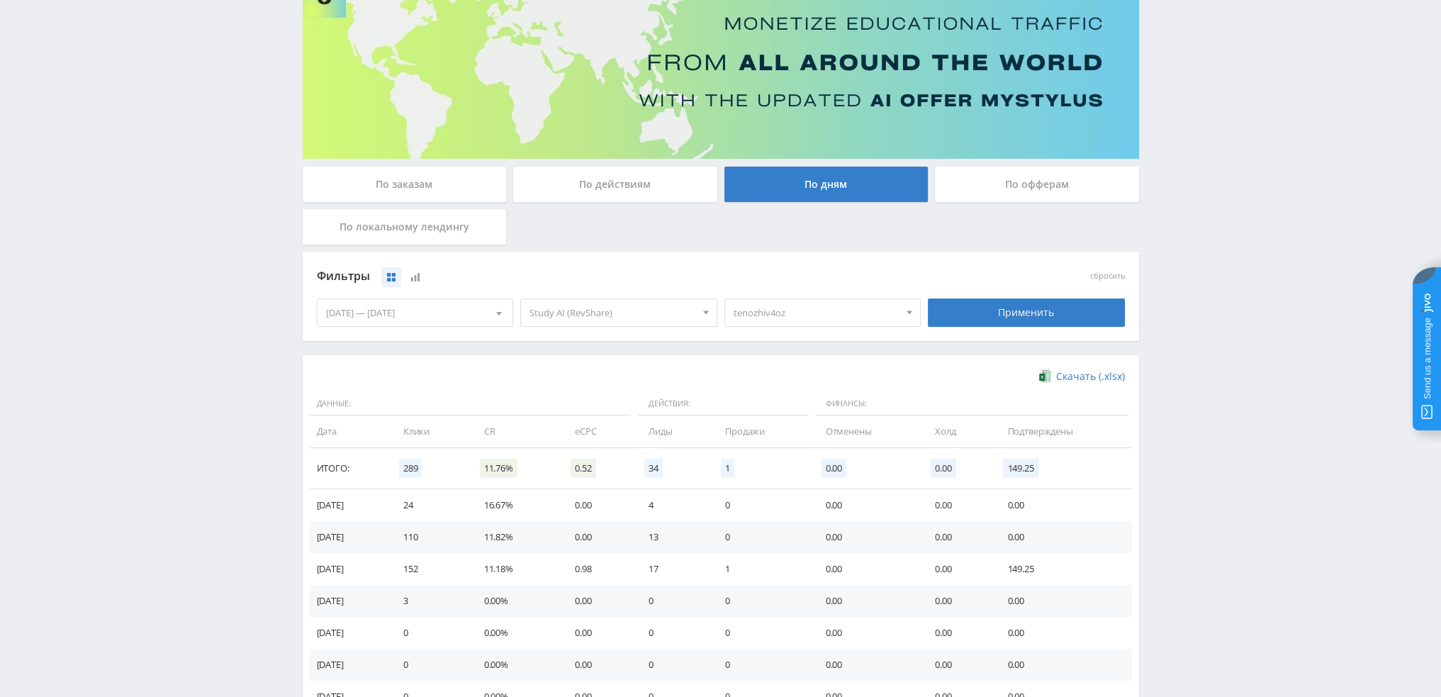
scroll to position [230, 0]
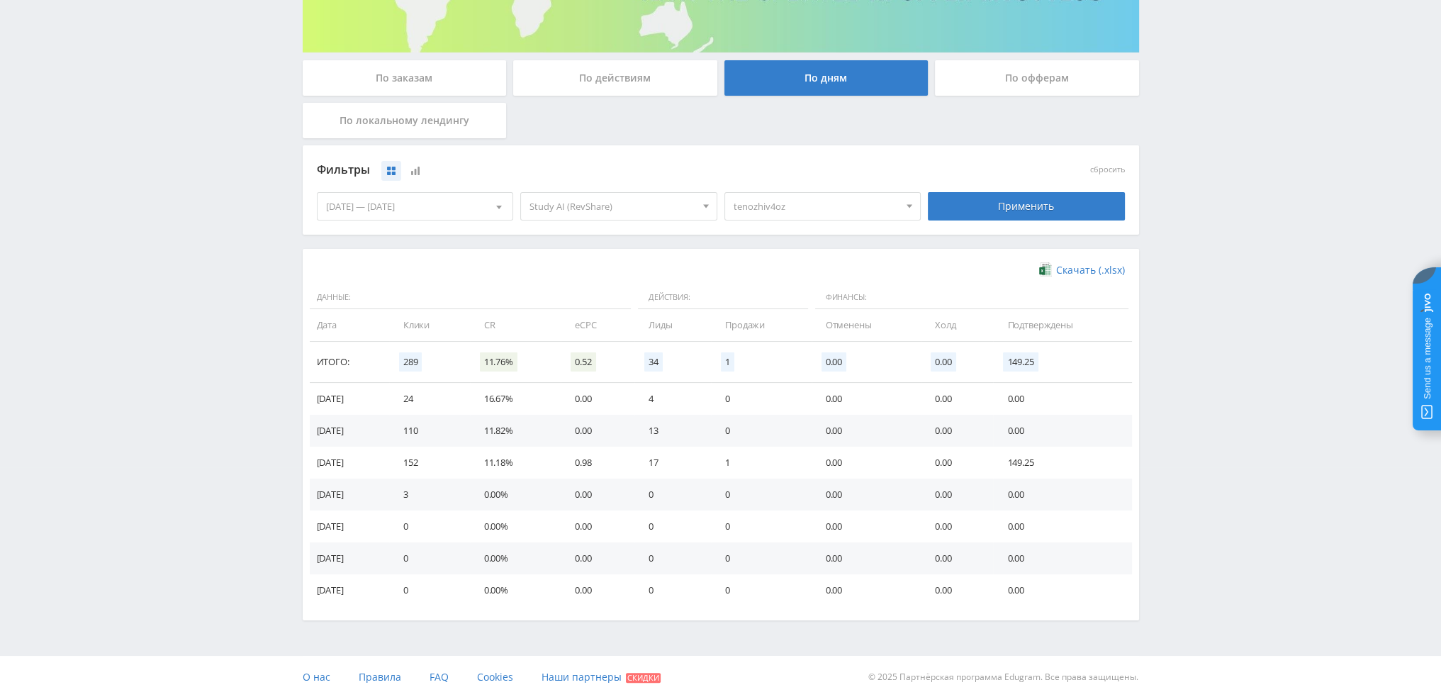
click at [806, 210] on span "tenozhiv4oz" at bounding box center [817, 206] width 166 height 27
click at [782, 266] on button "tenozhiv4" at bounding box center [823, 267] width 196 height 20
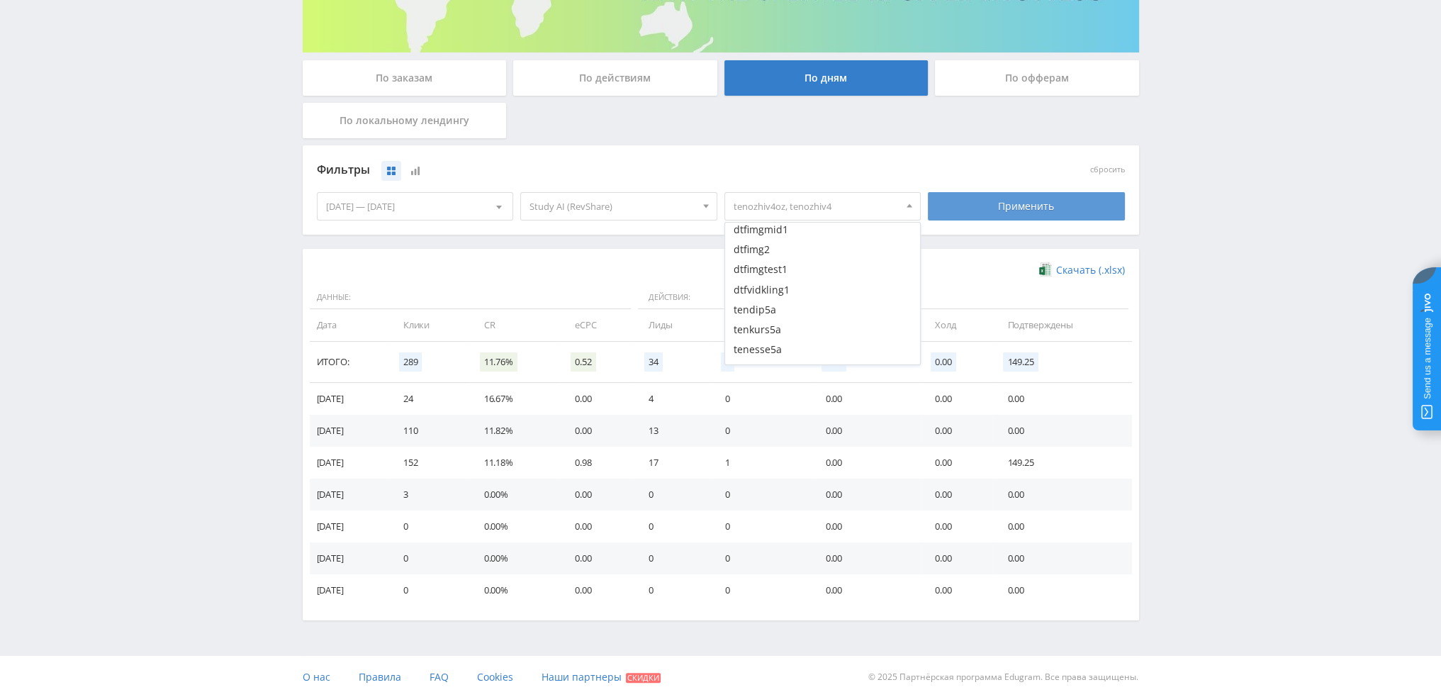
click at [974, 212] on div "Применить" at bounding box center [1026, 206] width 197 height 28
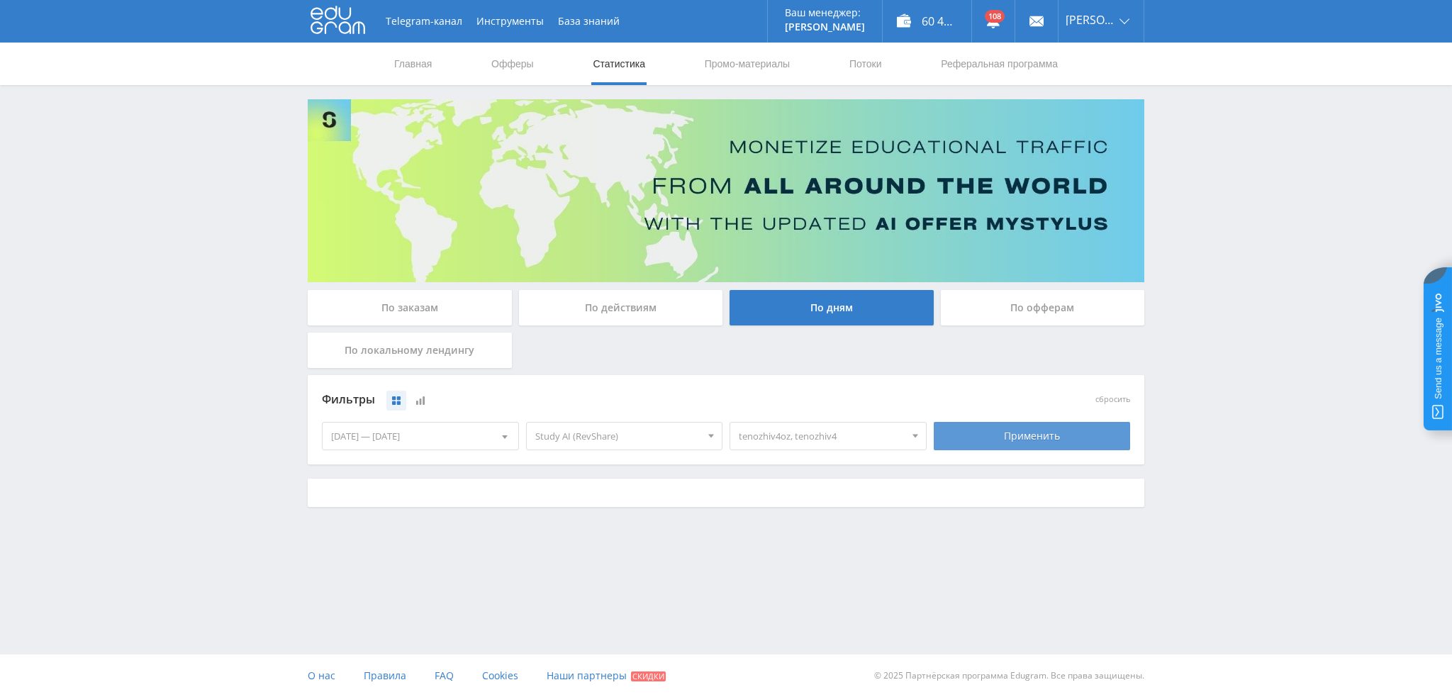
click at [974, 212] on img at bounding box center [726, 190] width 837 height 183
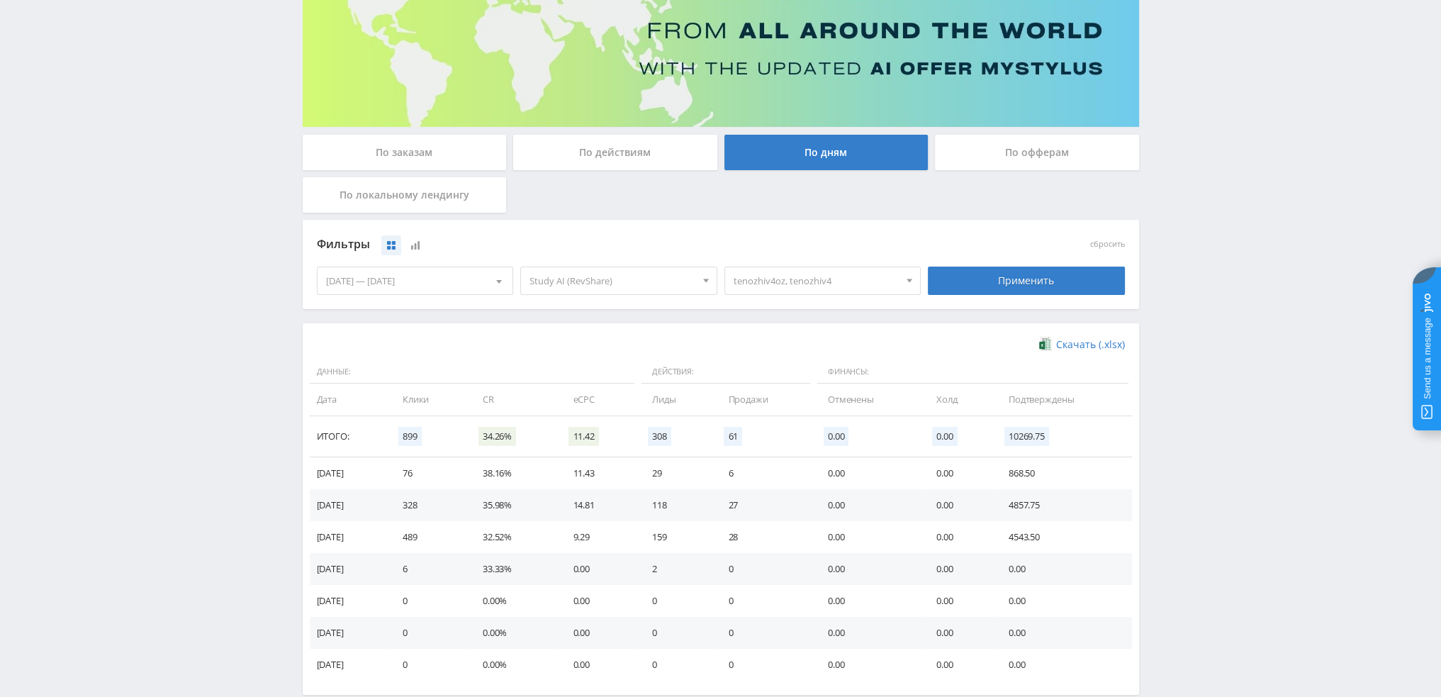
scroll to position [230, 0]
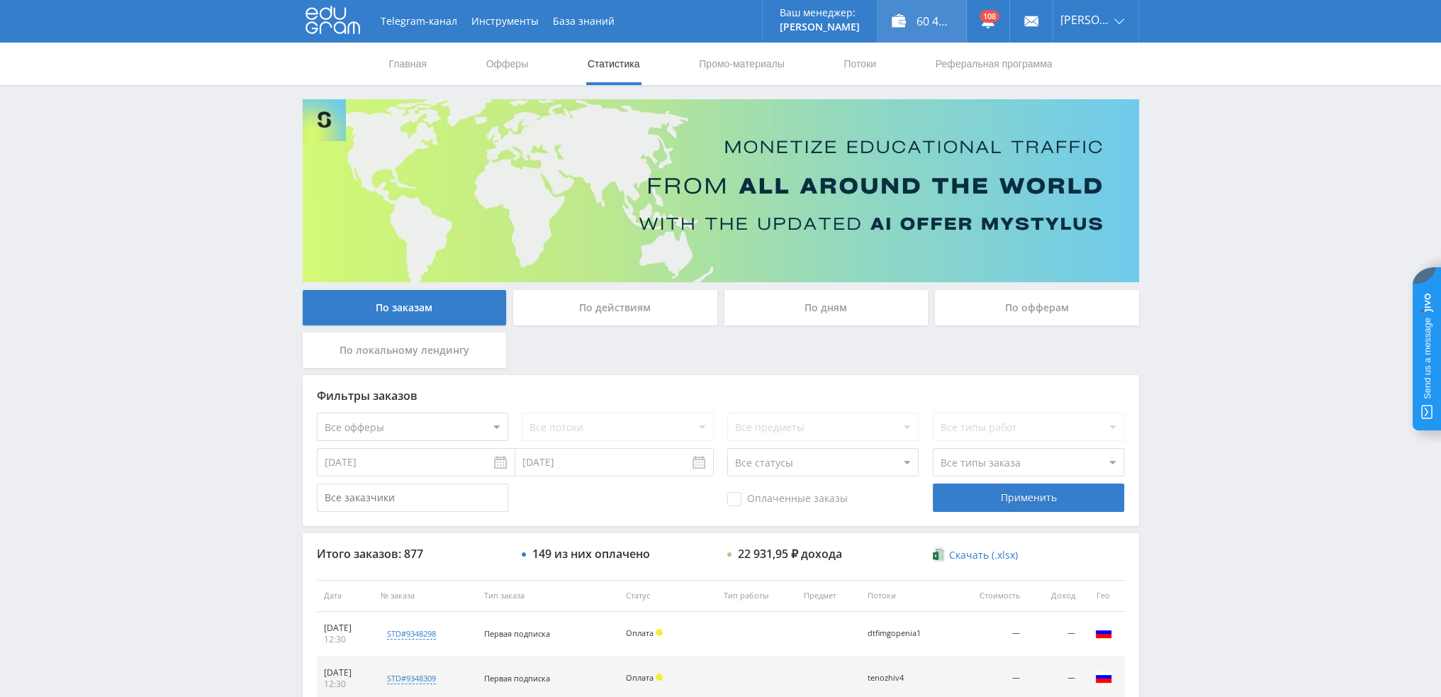
click at [926, 25] on div "60 439,90 ₽" at bounding box center [922, 21] width 89 height 43
